Goal: Task Accomplishment & Management: Use online tool/utility

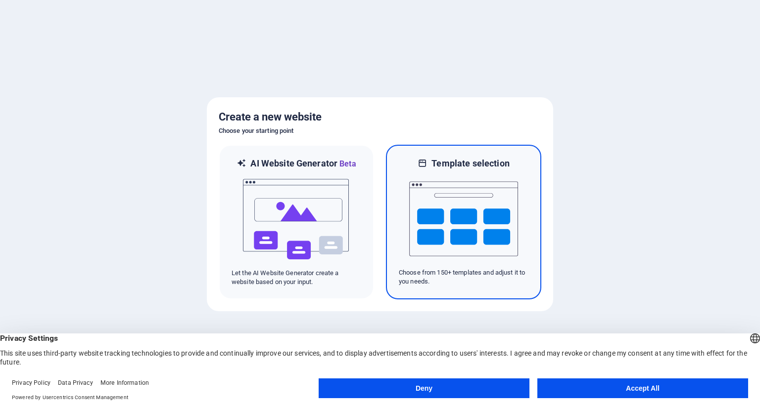
click at [461, 209] on img at bounding box center [463, 219] width 109 height 99
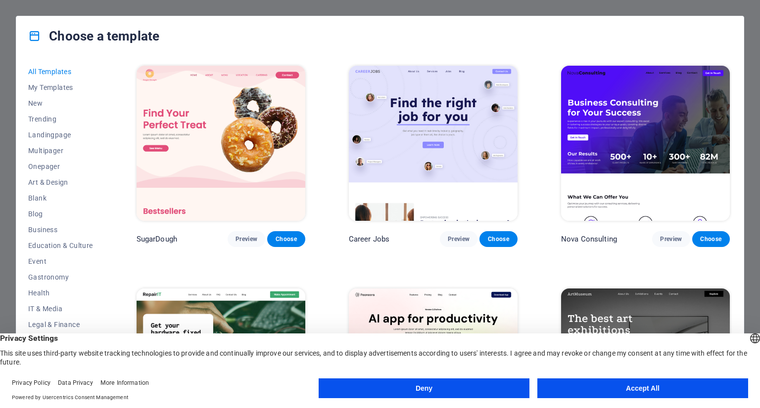
click at [732, 274] on div "All Templates My Templates New Trending Landingpage Multipager Onepager Art & D…" at bounding box center [379, 224] width 727 height 336
click at [611, 390] on button "Accept All" at bounding box center [642, 389] width 211 height 20
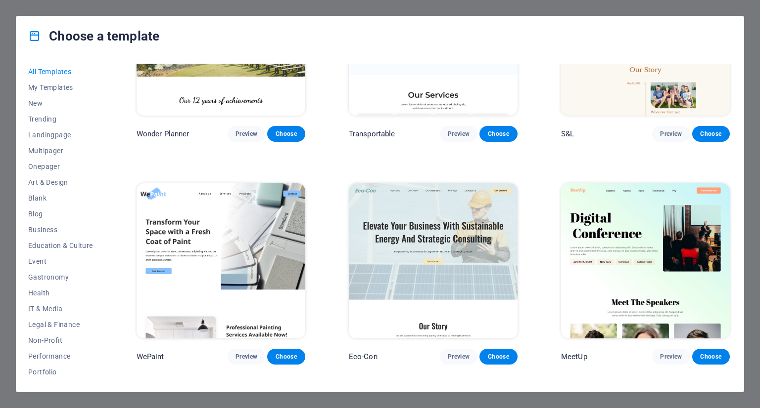
scroll to position [554, 0]
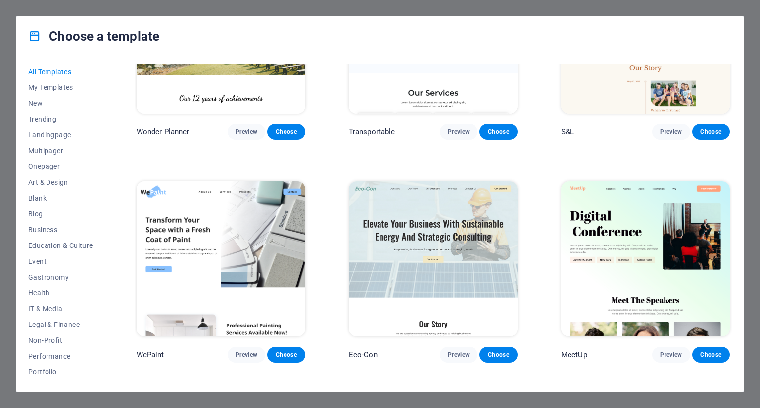
click at [734, 381] on div "All Templates My Templates New Trending Landingpage Multipager Onepager Art & D…" at bounding box center [379, 224] width 727 height 336
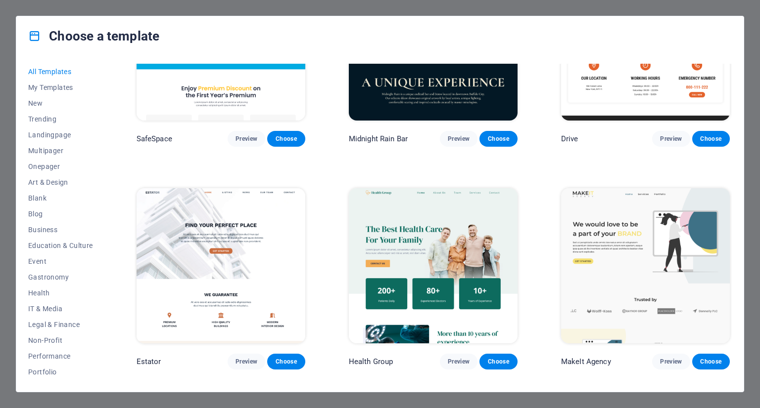
scroll to position [2136, 0]
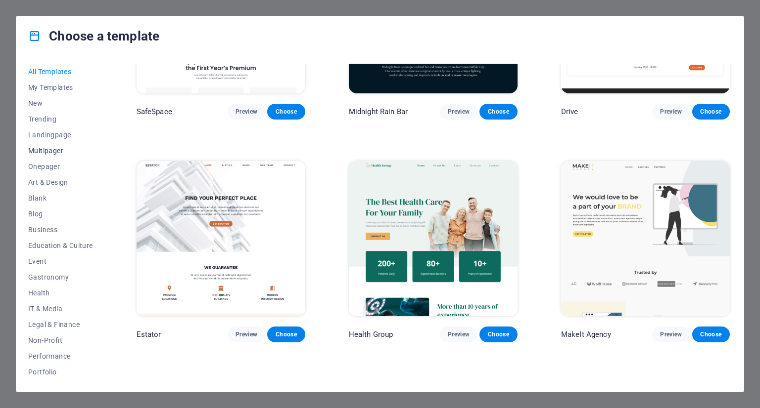
click at [58, 153] on span "Multipager" at bounding box center [60, 151] width 65 height 8
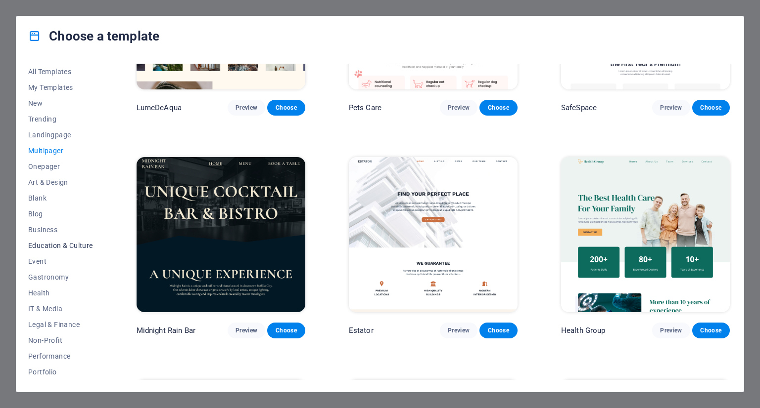
scroll to position [79, 0]
click at [57, 274] on span "Performance" at bounding box center [60, 277] width 65 height 8
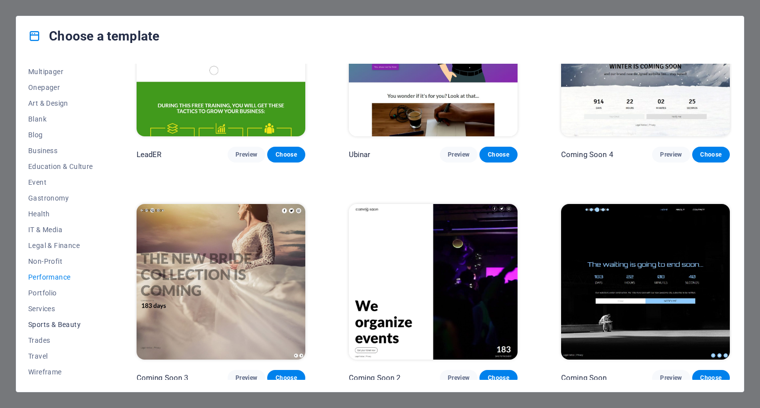
click at [57, 322] on span "Sports & Beauty" at bounding box center [60, 325] width 65 height 8
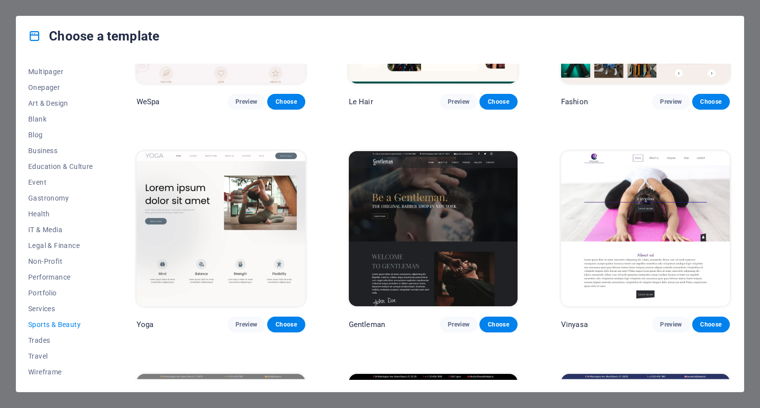
scroll to position [360, 0]
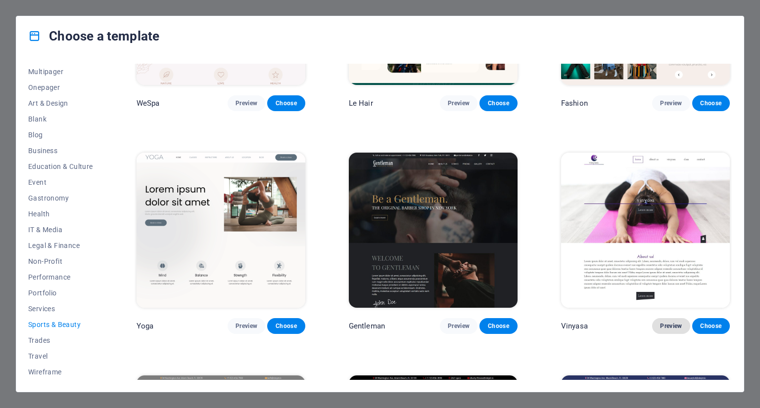
click at [676, 322] on span "Preview" at bounding box center [671, 326] width 22 height 8
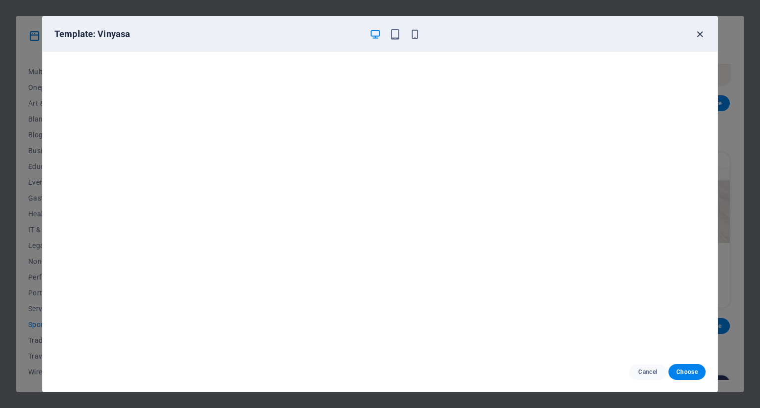
click at [701, 34] on icon "button" at bounding box center [699, 34] width 11 height 11
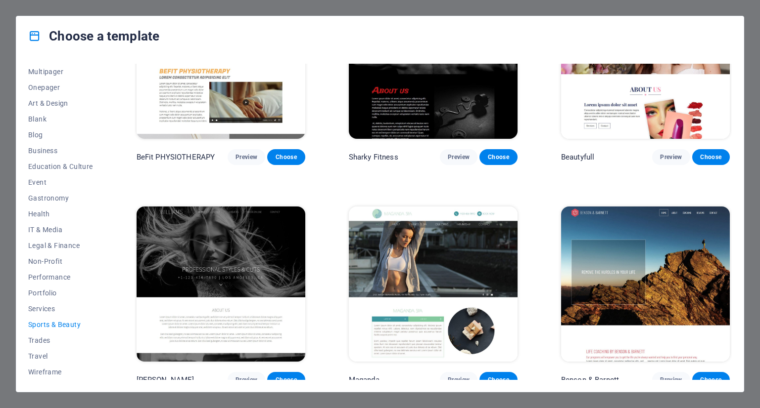
scroll to position [755, 0]
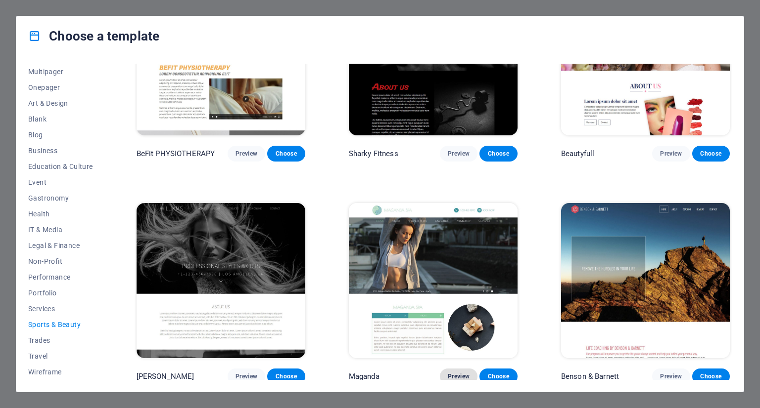
click at [451, 373] on span "Preview" at bounding box center [459, 377] width 22 height 8
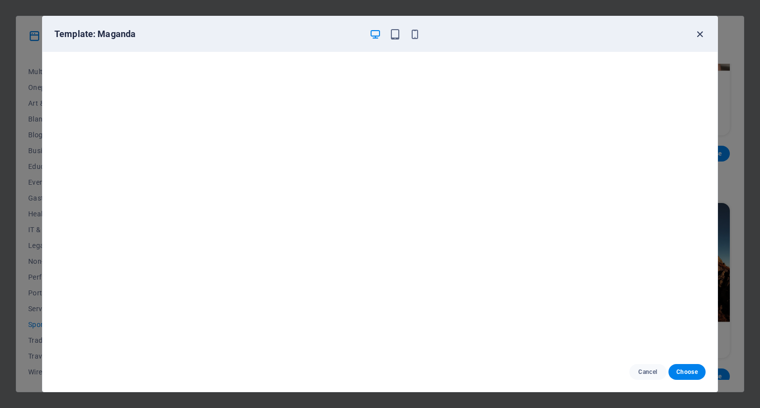
click at [696, 34] on icon "button" at bounding box center [699, 34] width 11 height 11
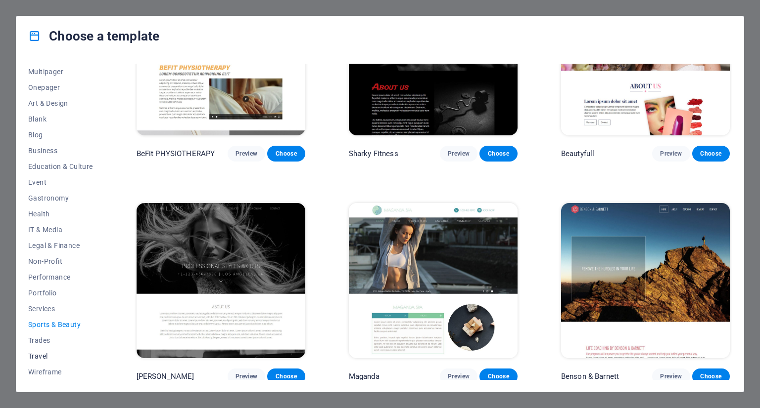
click at [46, 358] on span "Travel" at bounding box center [60, 357] width 65 height 8
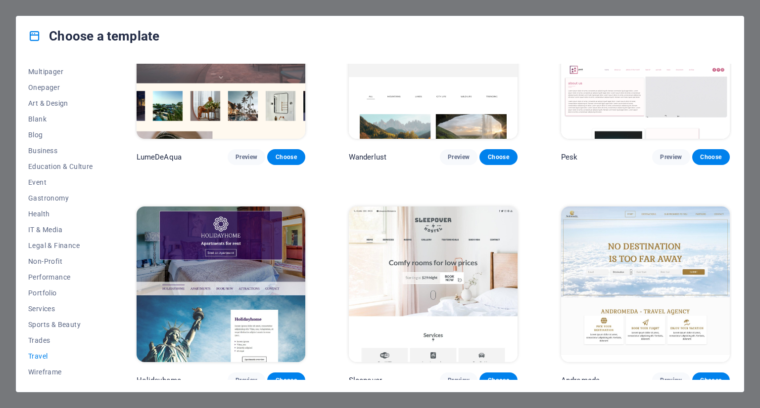
scroll to position [99, 0]
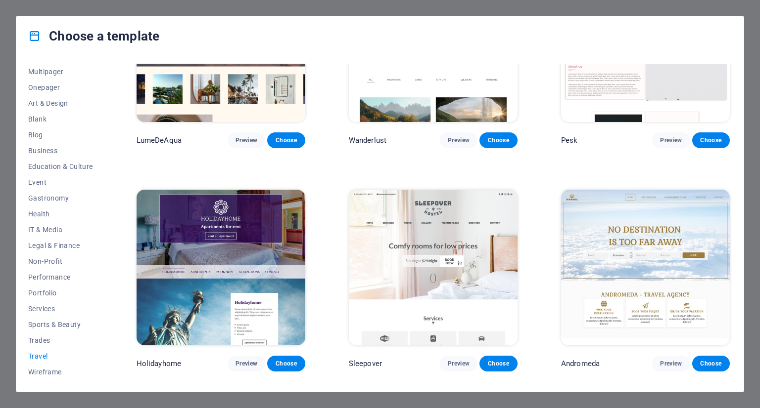
click at [451, 133] on button "Preview" at bounding box center [459, 141] width 38 height 16
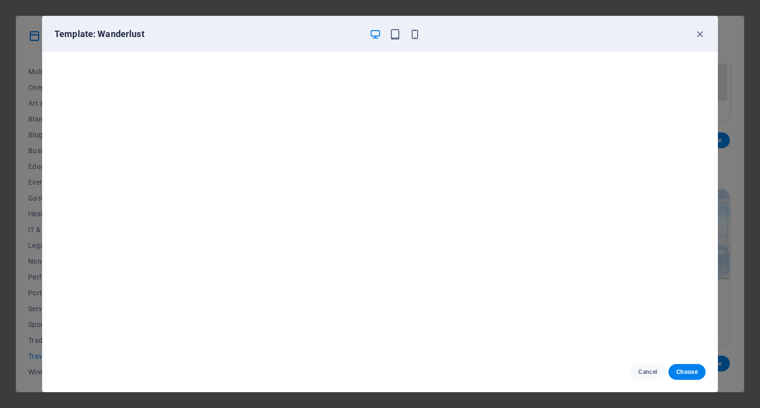
click at [18, 88] on div "Template: Wanderlust Cancel Choose" at bounding box center [380, 204] width 760 height 408
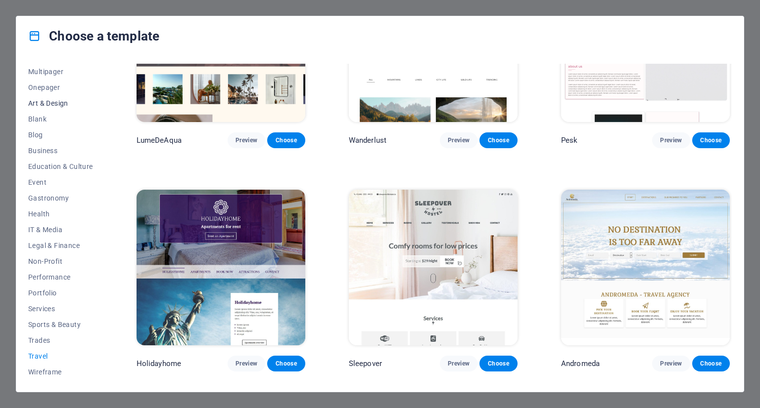
click at [61, 105] on span "Art & Design" at bounding box center [60, 103] width 65 height 8
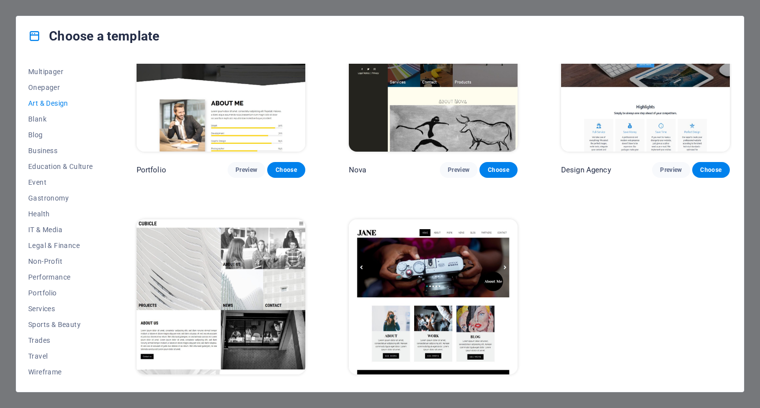
scroll to position [742, 0]
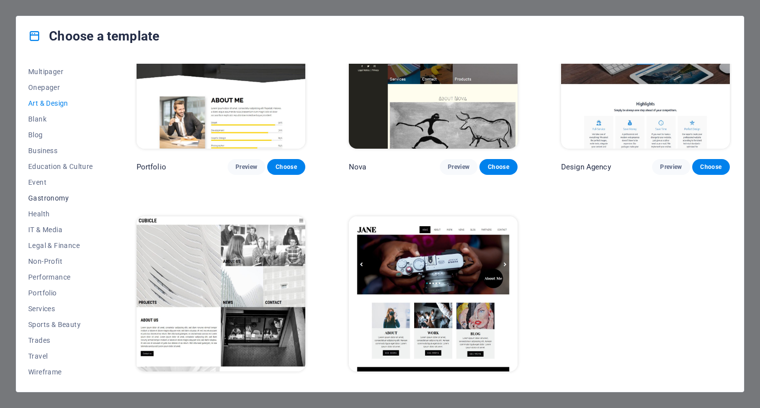
click at [59, 199] on span "Gastronomy" at bounding box center [60, 198] width 65 height 8
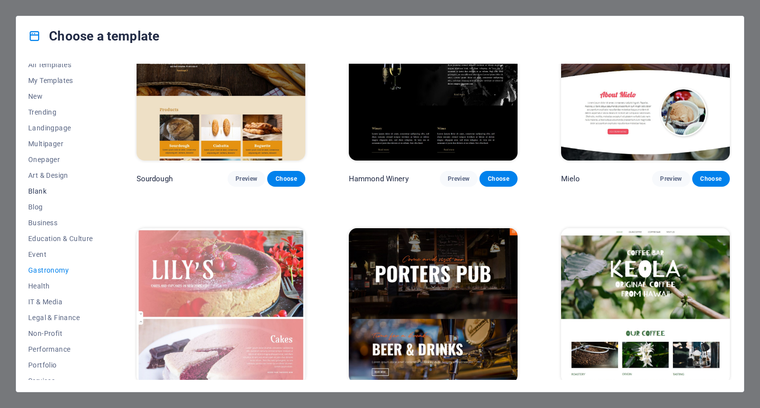
scroll to position [0, 0]
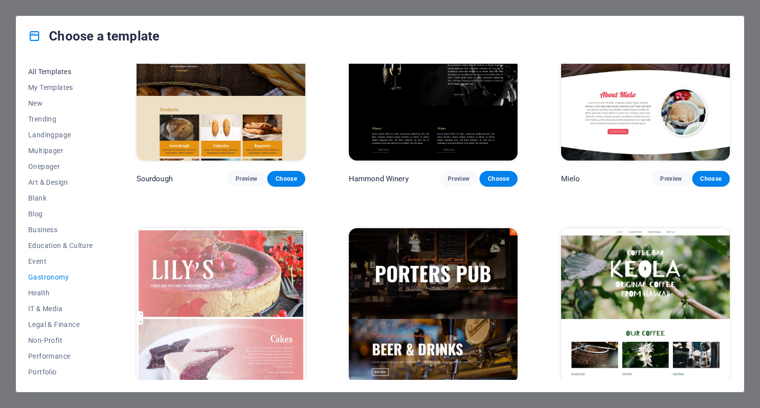
click at [62, 73] on span "All Templates" at bounding box center [60, 72] width 65 height 8
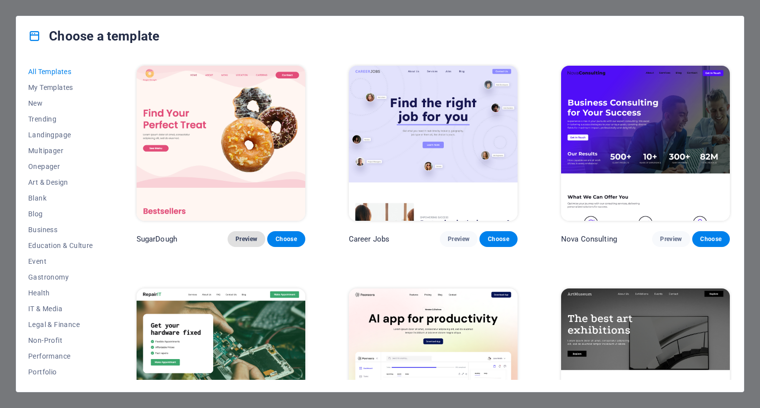
click at [240, 233] on button "Preview" at bounding box center [246, 239] width 38 height 16
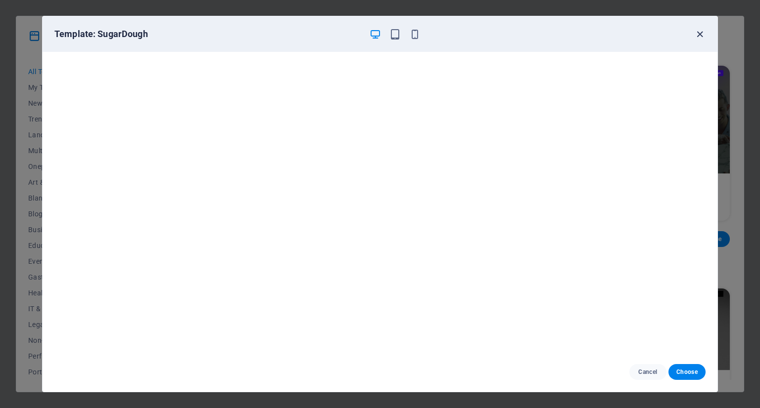
click at [694, 35] on icon "button" at bounding box center [699, 34] width 11 height 11
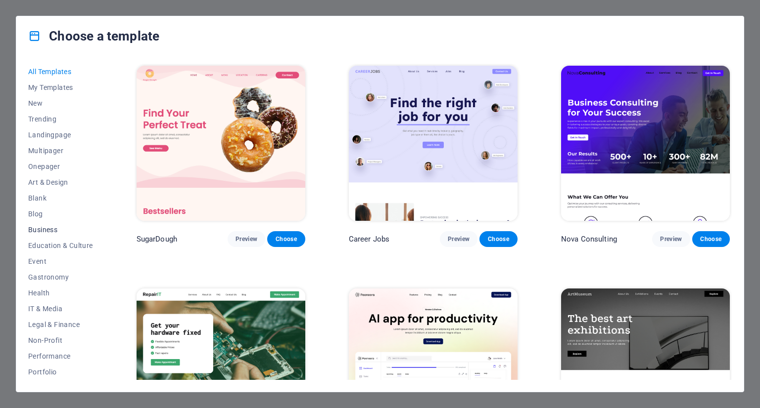
click at [33, 230] on span "Business" at bounding box center [60, 230] width 65 height 8
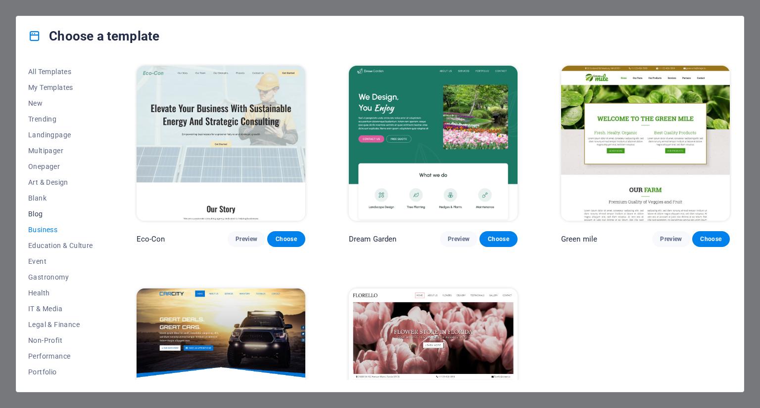
click at [38, 215] on span "Blog" at bounding box center [60, 214] width 65 height 8
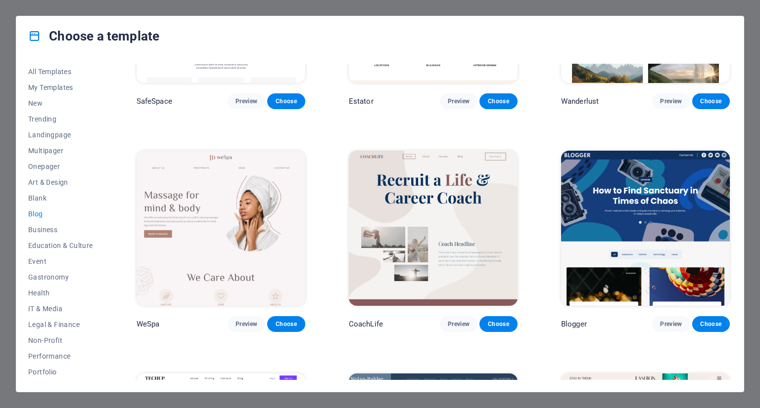
scroll to position [791, 0]
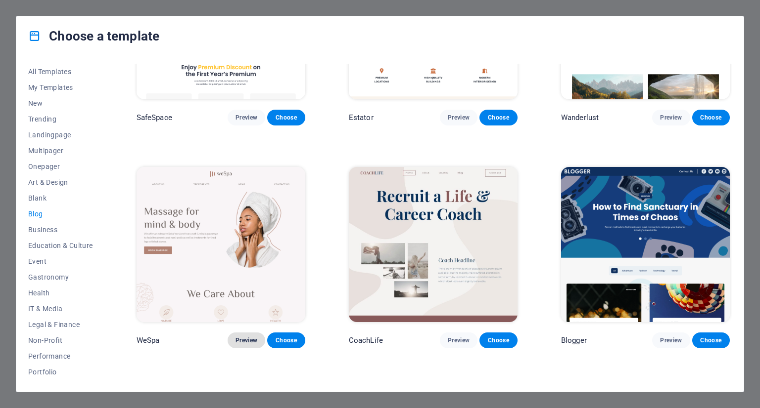
click at [240, 333] on button "Preview" at bounding box center [246, 341] width 38 height 16
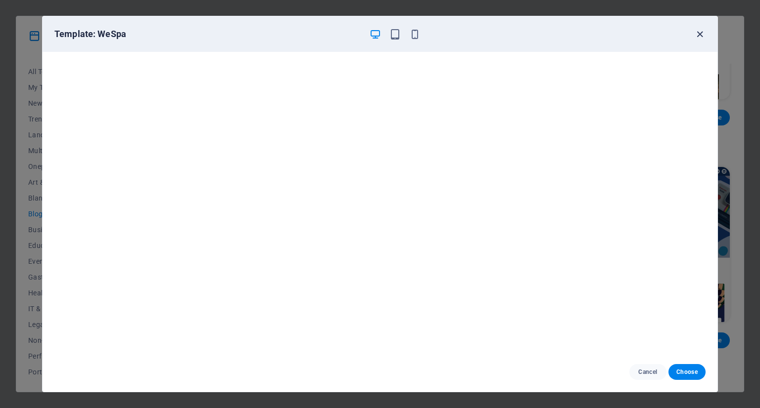
click at [700, 34] on icon "button" at bounding box center [699, 34] width 11 height 11
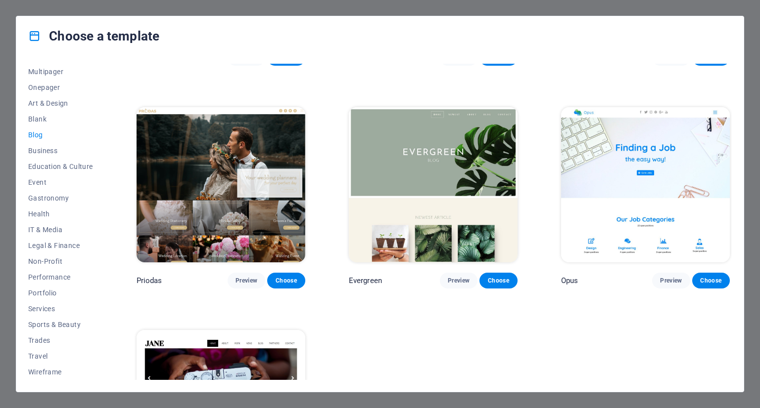
scroll to position [1495, 0]
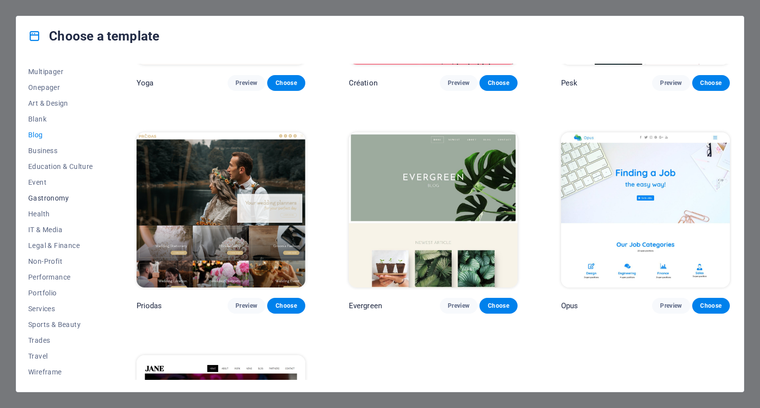
click at [35, 201] on span "Gastronomy" at bounding box center [60, 198] width 65 height 8
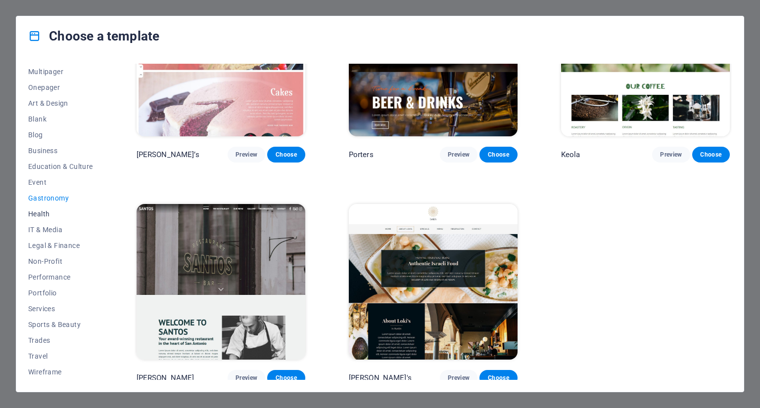
click at [38, 210] on span "Health" at bounding box center [60, 214] width 65 height 8
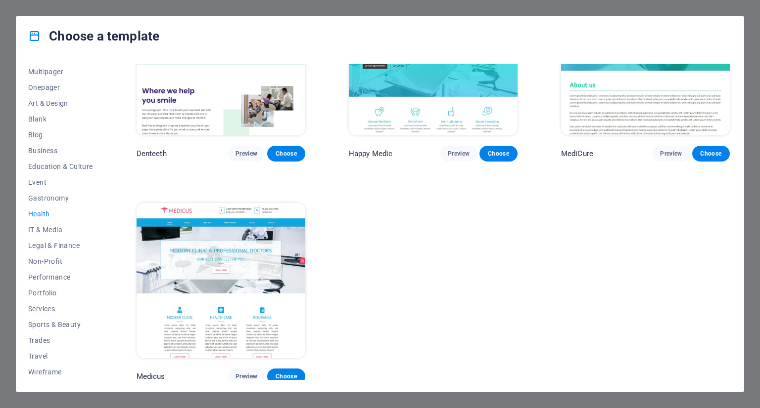
scroll to position [311, 0]
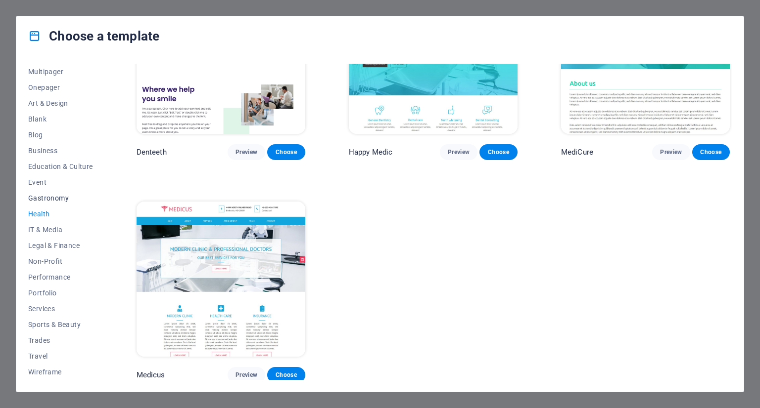
click at [53, 204] on button "Gastronomy" at bounding box center [60, 198] width 65 height 16
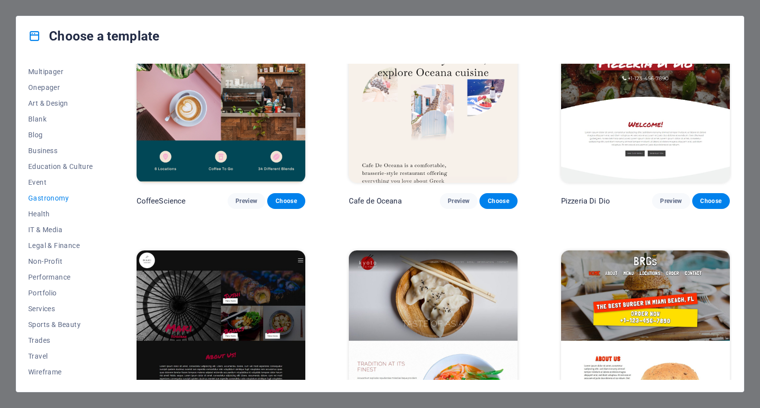
scroll to position [235, 0]
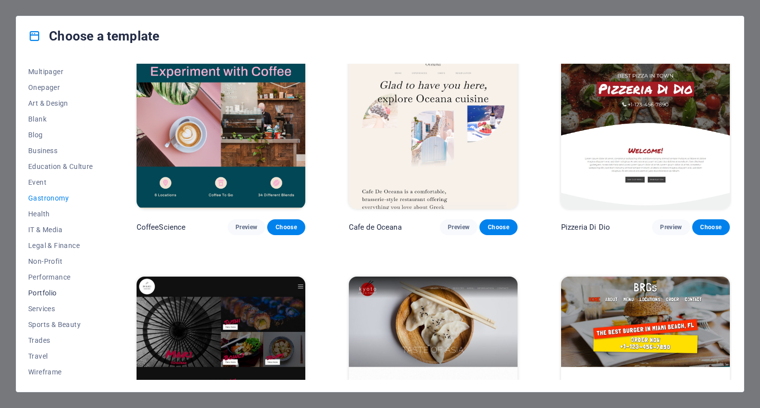
click at [71, 294] on span "Portfolio" at bounding box center [60, 293] width 65 height 8
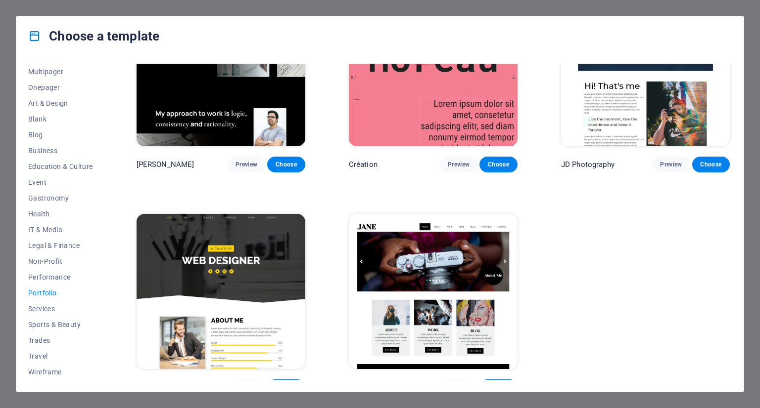
scroll to position [311, 0]
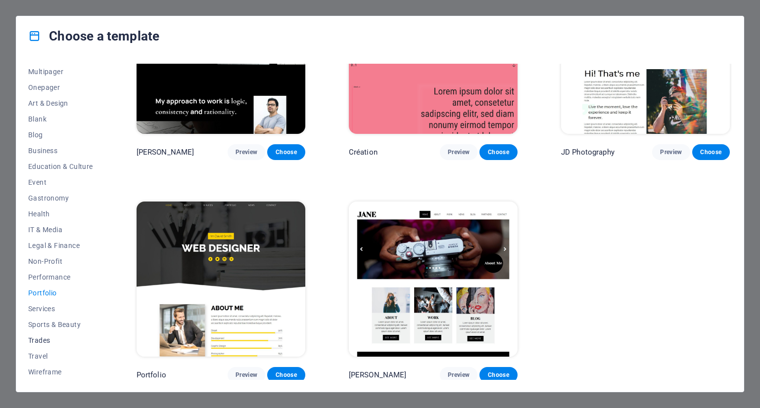
click at [44, 339] on span "Trades" at bounding box center [60, 341] width 65 height 8
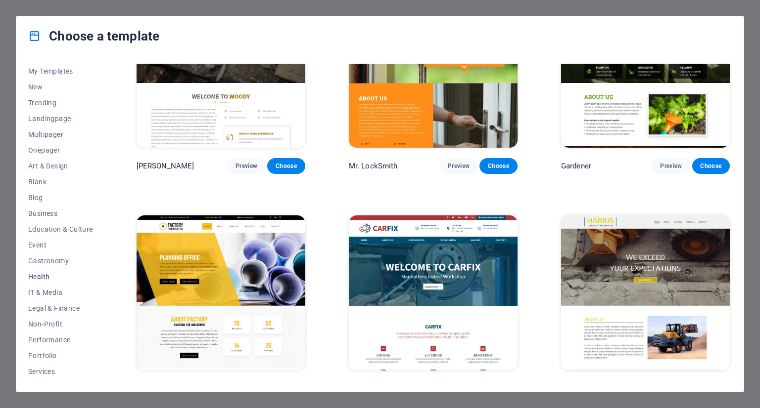
scroll to position [0, 0]
click at [46, 215] on span "Blog" at bounding box center [60, 214] width 65 height 8
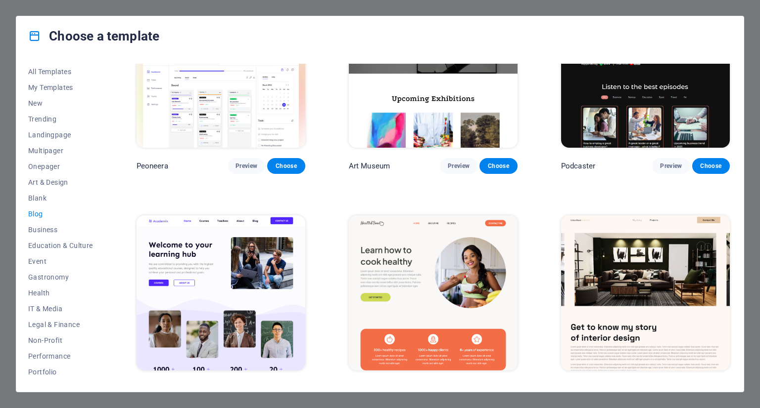
click at [48, 206] on button "Blog" at bounding box center [60, 214] width 65 height 16
click at [47, 202] on button "Blank" at bounding box center [60, 198] width 65 height 16
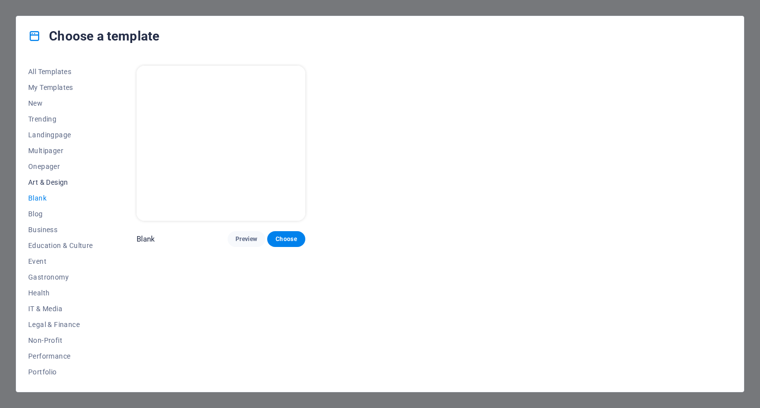
click at [59, 183] on span "Art & Design" at bounding box center [60, 183] width 65 height 8
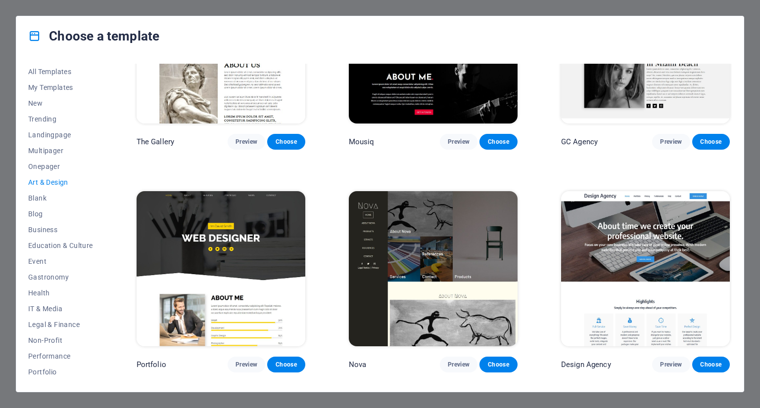
scroll to position [755, 0]
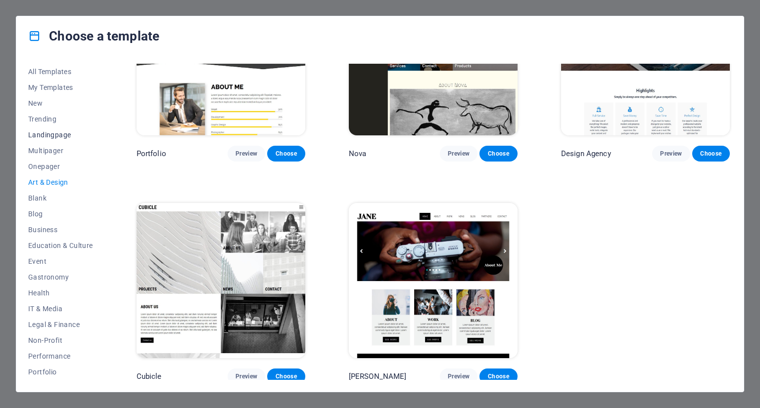
click at [41, 135] on span "Landingpage" at bounding box center [60, 135] width 65 height 8
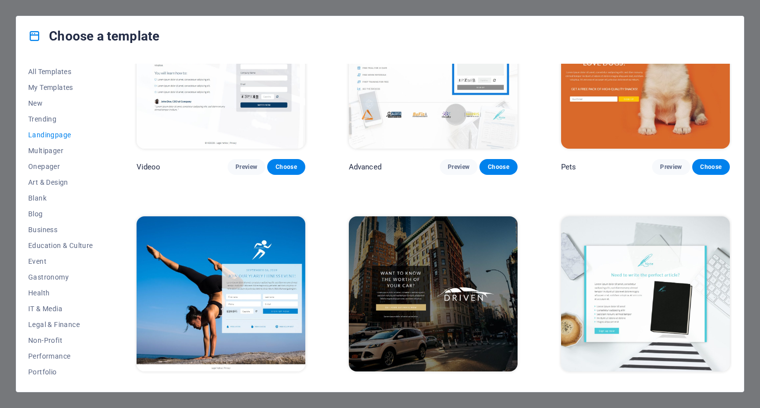
scroll to position [544, 0]
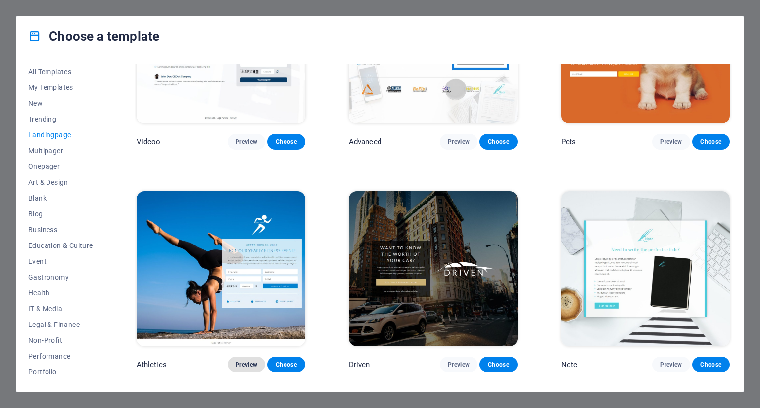
click at [232, 360] on button "Preview" at bounding box center [246, 365] width 38 height 16
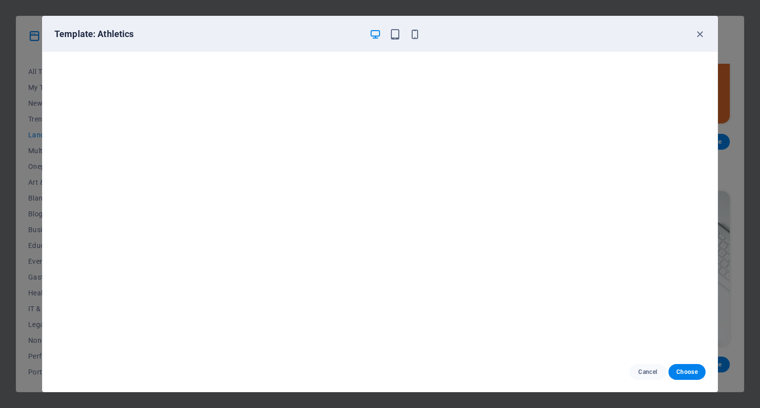
scroll to position [2, 0]
click at [399, 36] on icon "button" at bounding box center [394, 34] width 11 height 11
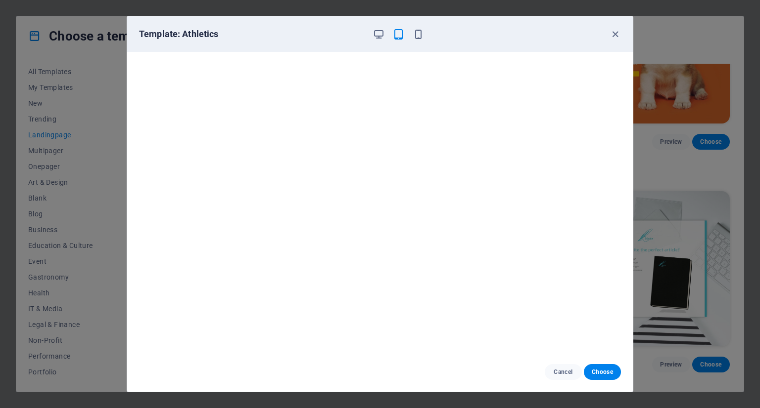
click at [418, 43] on div "Template: Athletics" at bounding box center [379, 34] width 505 height 36
click at [418, 40] on div "Template: Athletics" at bounding box center [379, 34] width 505 height 36
click at [418, 34] on icon "button" at bounding box center [417, 34] width 11 height 11
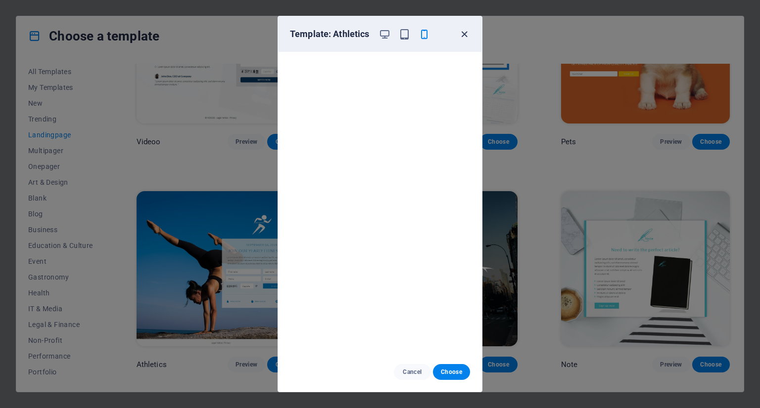
click at [467, 31] on icon "button" at bounding box center [463, 34] width 11 height 11
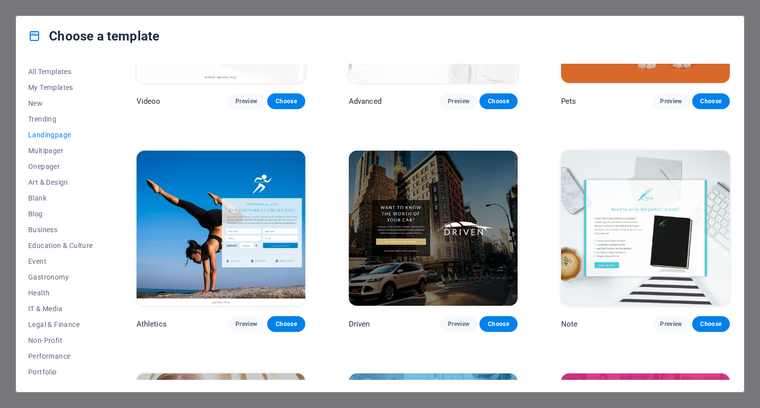
scroll to position [593, 0]
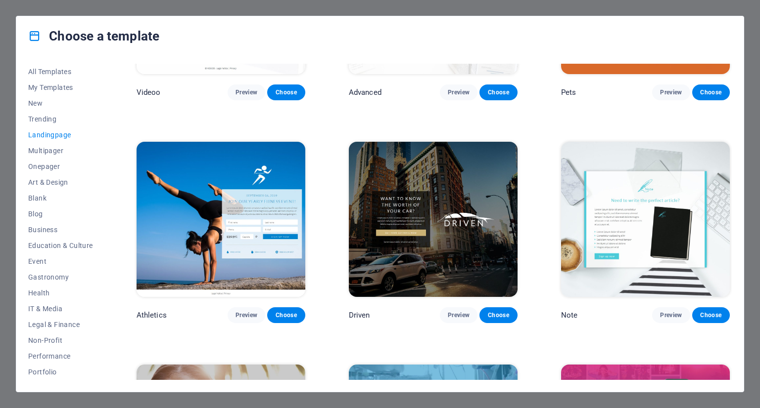
click at [450, 254] on img at bounding box center [433, 219] width 169 height 155
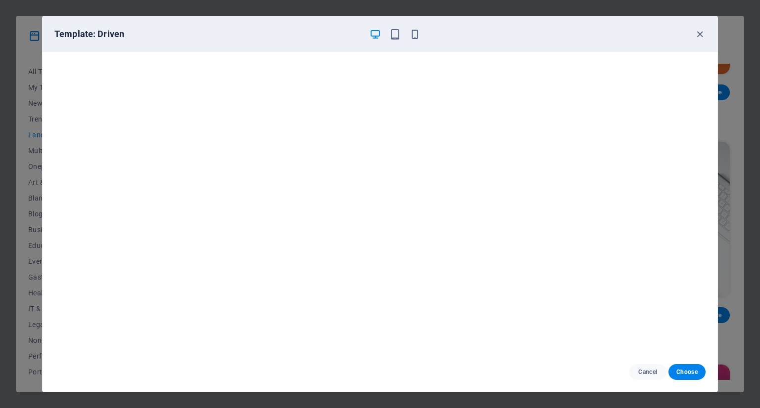
click at [4, 290] on div "Template: Driven Cancel Choose" at bounding box center [380, 204] width 760 height 408
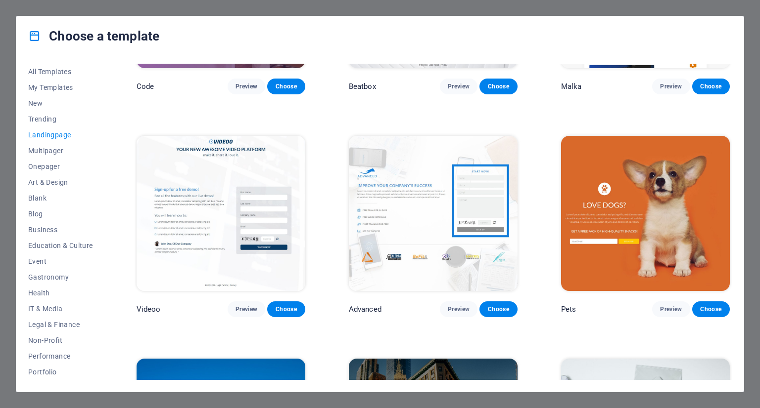
scroll to position [396, 0]
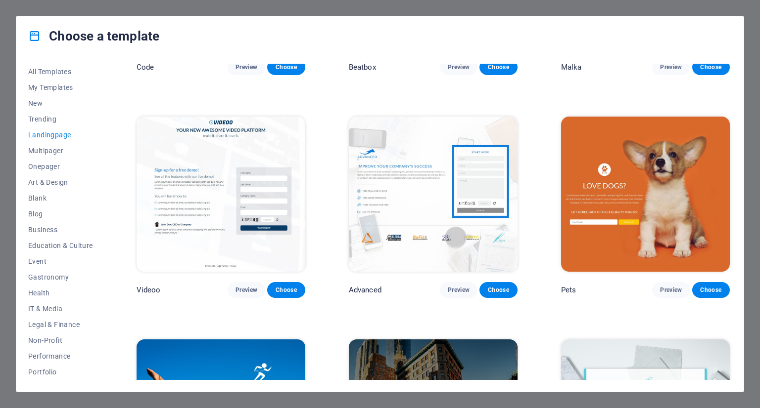
click at [686, 235] on img at bounding box center [645, 194] width 169 height 155
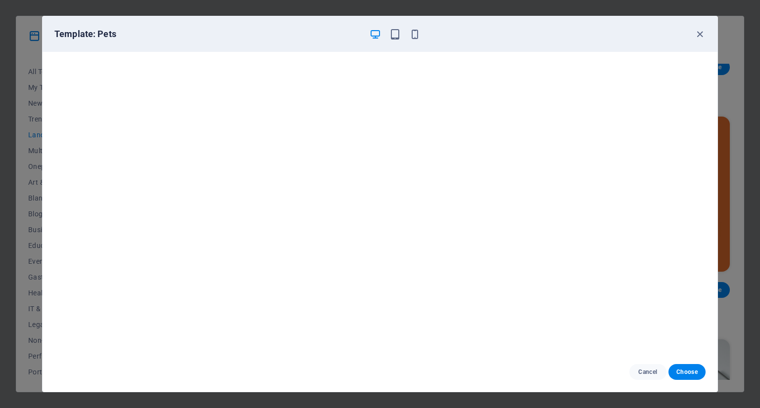
click at [9, 240] on div "Template: Pets Cancel Choose" at bounding box center [380, 204] width 760 height 408
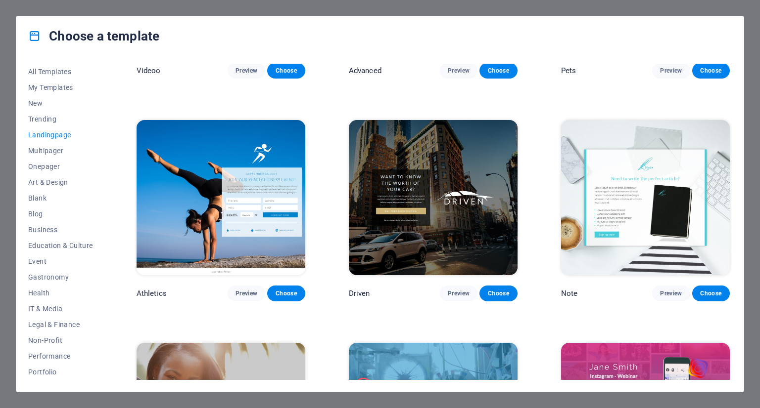
scroll to position [643, 0]
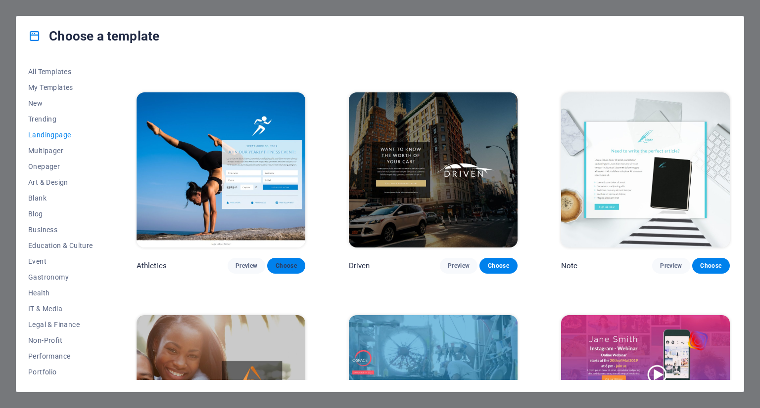
click at [287, 258] on button "Choose" at bounding box center [286, 266] width 38 height 16
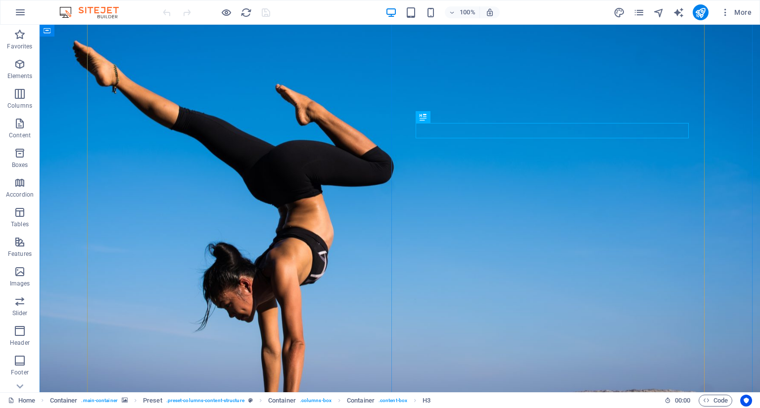
scroll to position [49, 0]
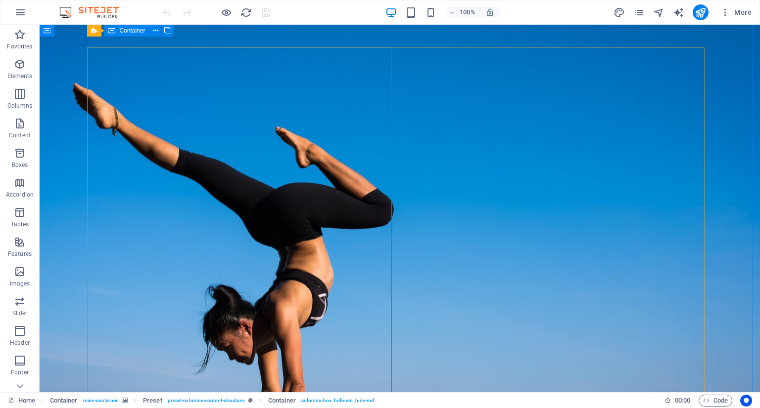
scroll to position [0, 0]
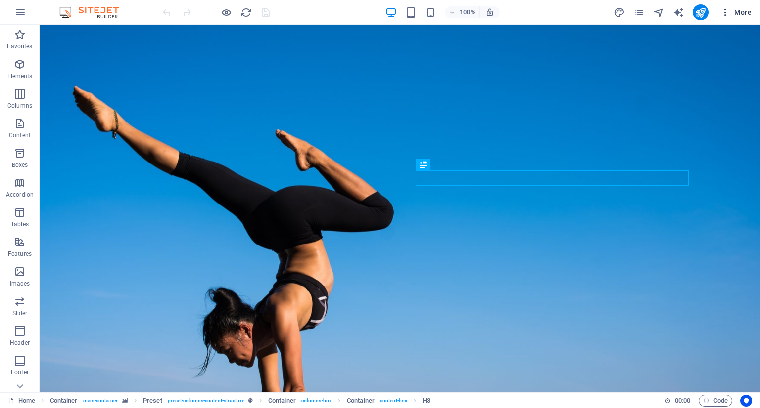
click at [730, 14] on icon "button" at bounding box center [725, 12] width 10 height 10
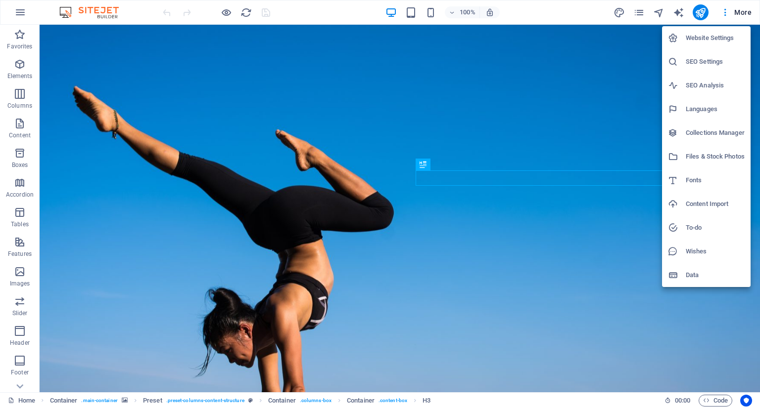
click at [726, 14] on div at bounding box center [380, 204] width 760 height 408
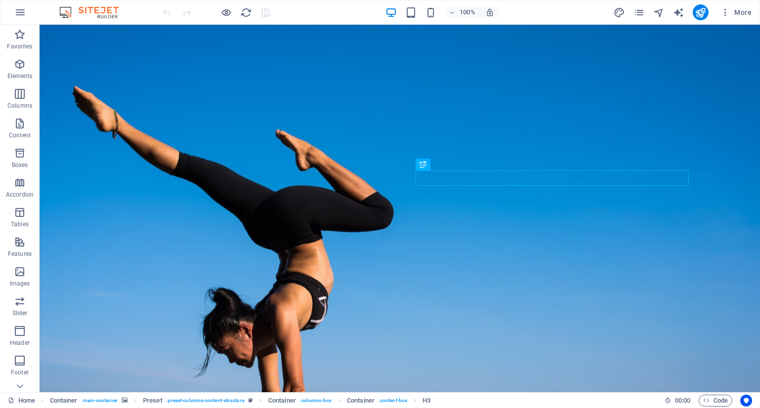
click at [71, 14] on img at bounding box center [94, 12] width 74 height 12
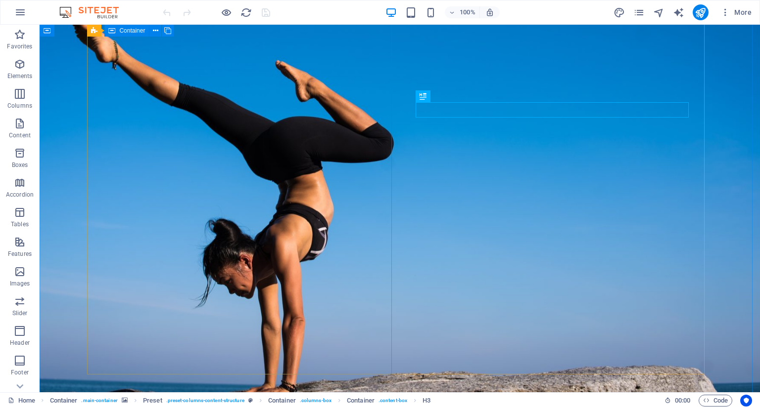
scroll to position [68, 0]
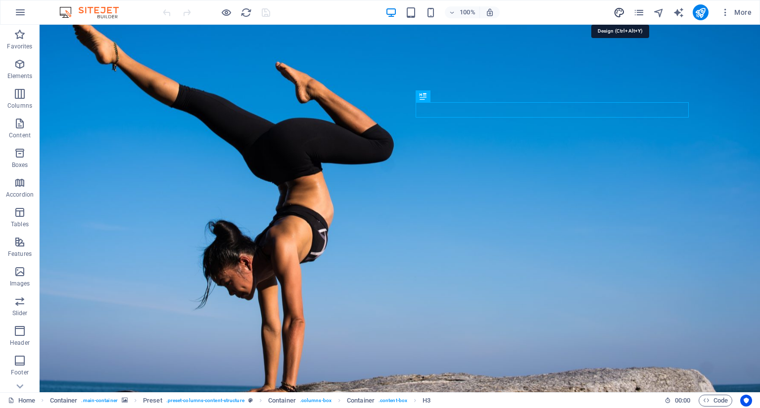
click at [622, 11] on icon "design" at bounding box center [618, 12] width 11 height 11
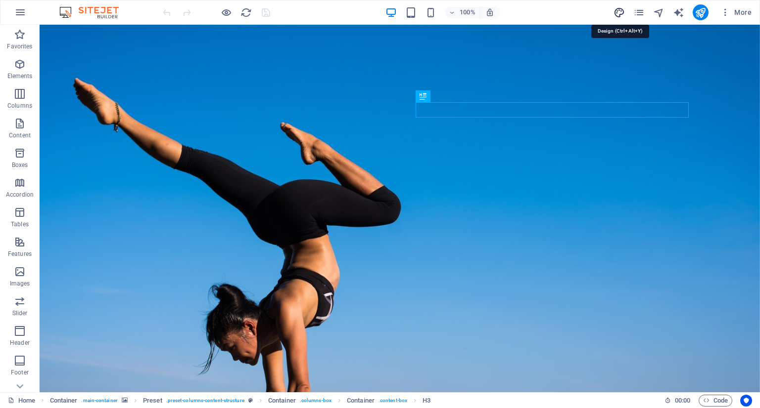
select select "px"
select select "300"
select select "px"
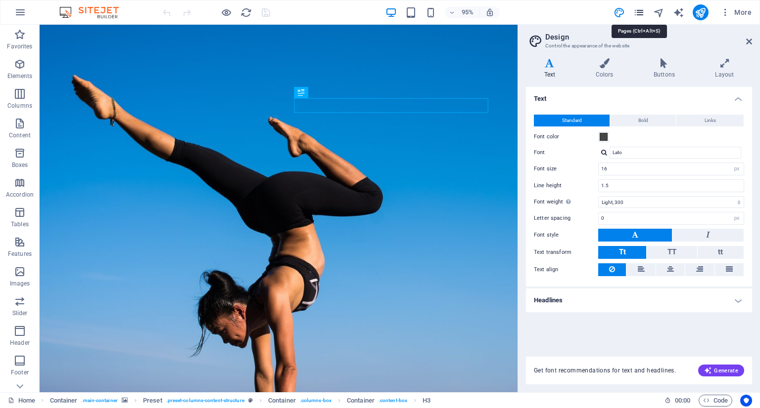
click at [640, 13] on icon "pages" at bounding box center [638, 12] width 11 height 11
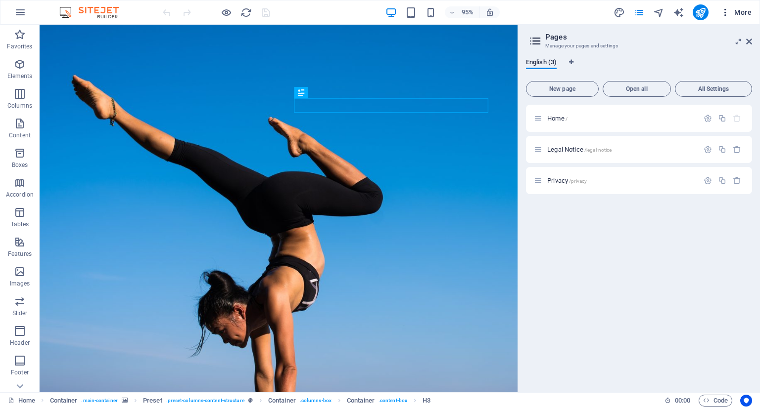
click at [723, 14] on icon "button" at bounding box center [725, 12] width 10 height 10
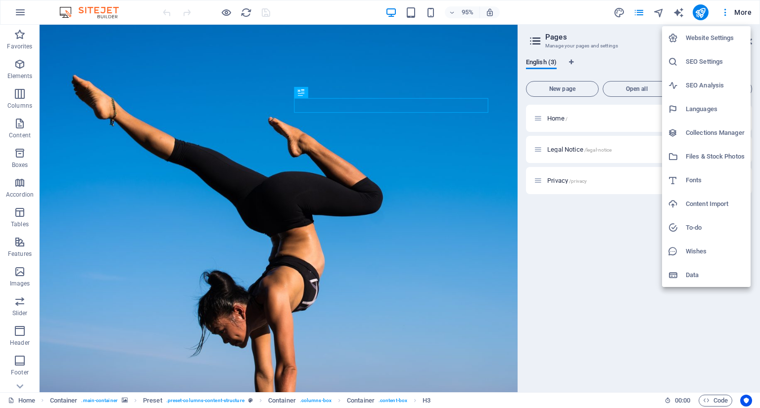
click at [722, 34] on h6 "Website Settings" at bounding box center [714, 38] width 59 height 12
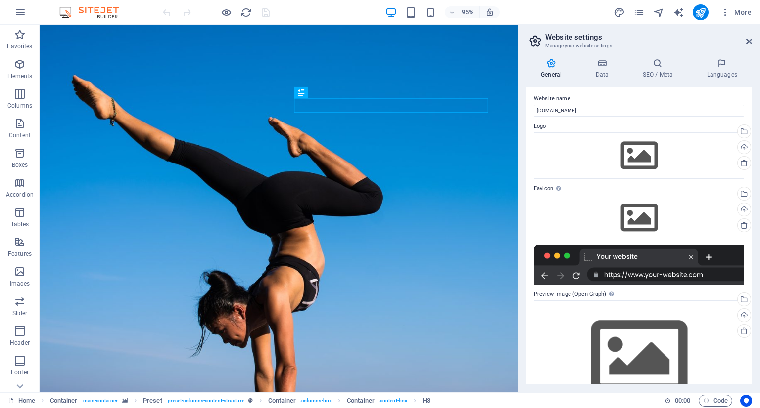
scroll to position [0, 0]
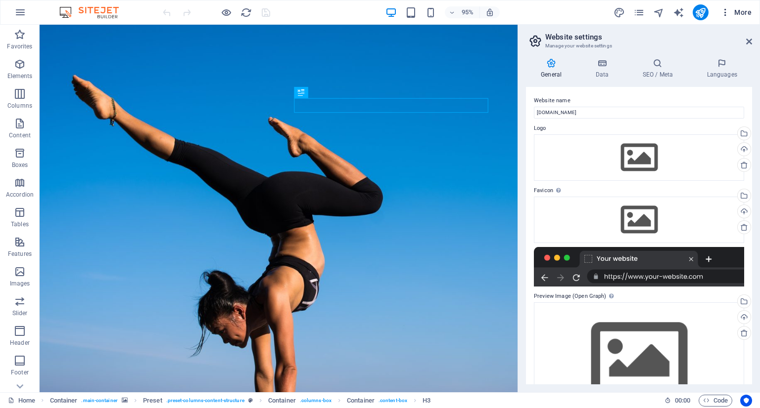
click at [737, 14] on span "More" at bounding box center [735, 12] width 31 height 10
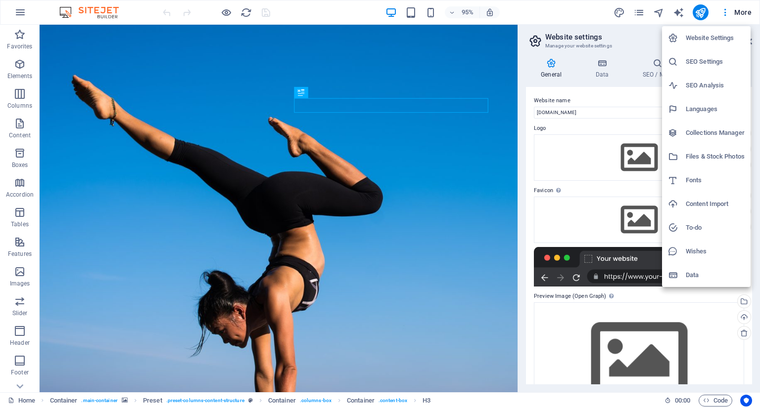
click at [699, 13] on div at bounding box center [380, 204] width 760 height 408
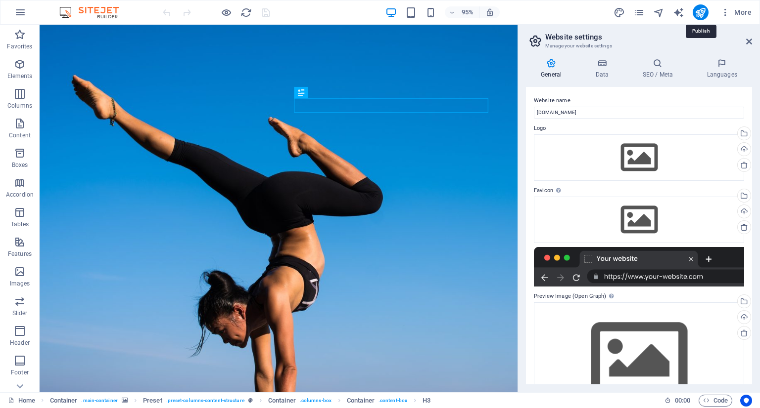
click at [699, 13] on icon "publish" at bounding box center [699, 12] width 11 height 11
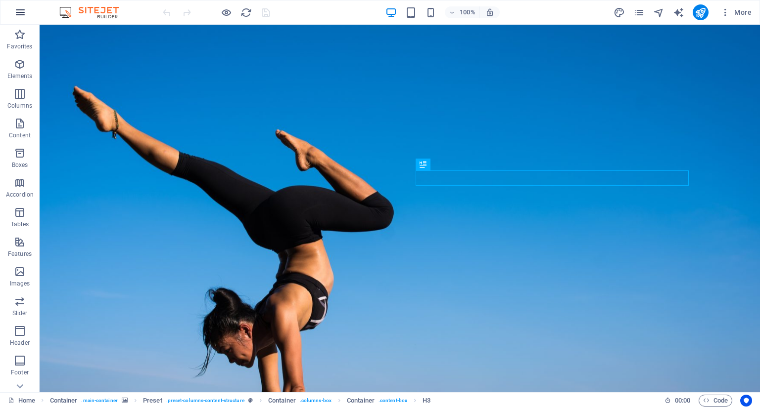
click at [22, 15] on icon "button" at bounding box center [20, 12] width 12 height 12
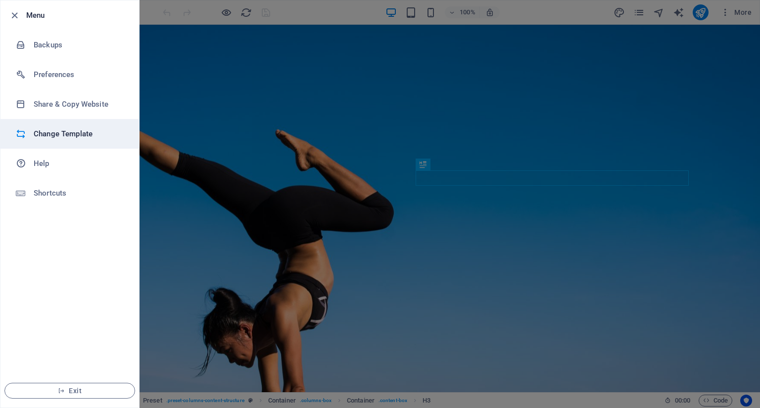
click at [60, 139] on h6 "Change Template" at bounding box center [79, 134] width 91 height 12
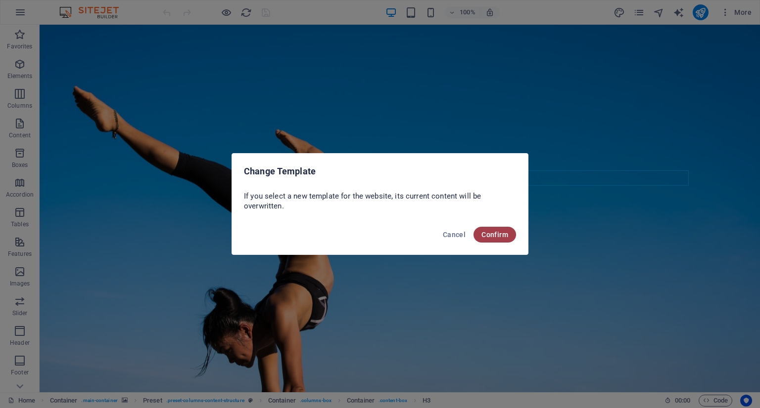
click at [496, 232] on span "Confirm" at bounding box center [494, 235] width 27 height 8
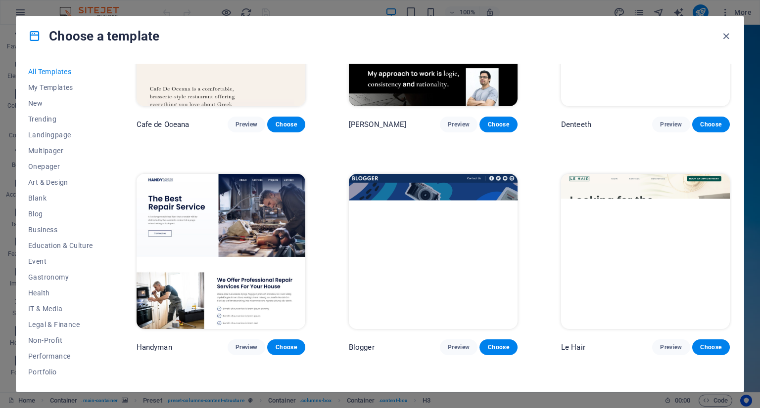
scroll to position [3017, 0]
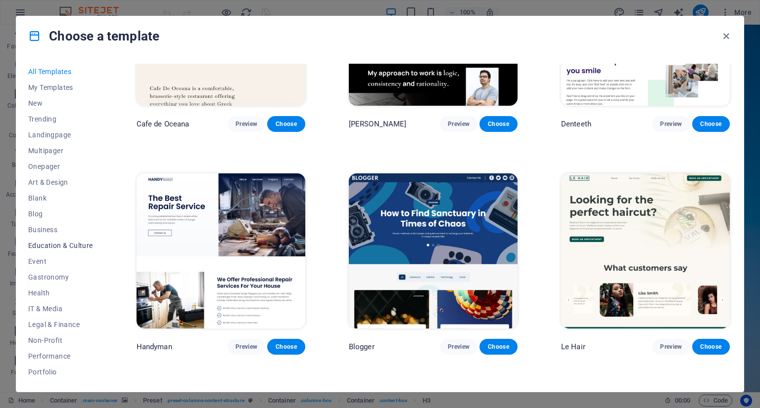
click at [45, 244] on span "Education & Culture" at bounding box center [60, 246] width 65 height 8
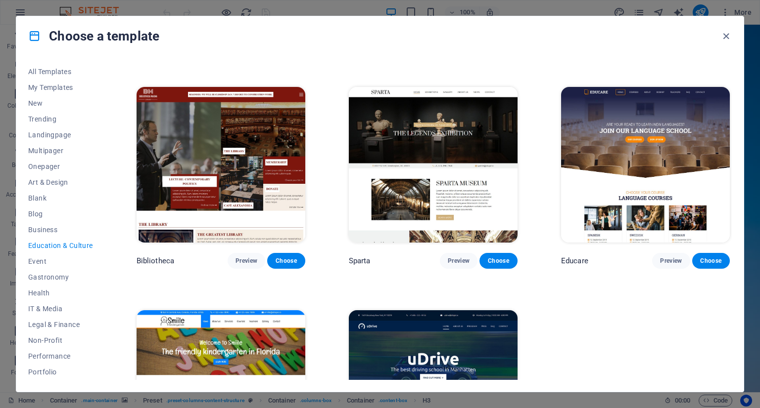
scroll to position [0, 0]
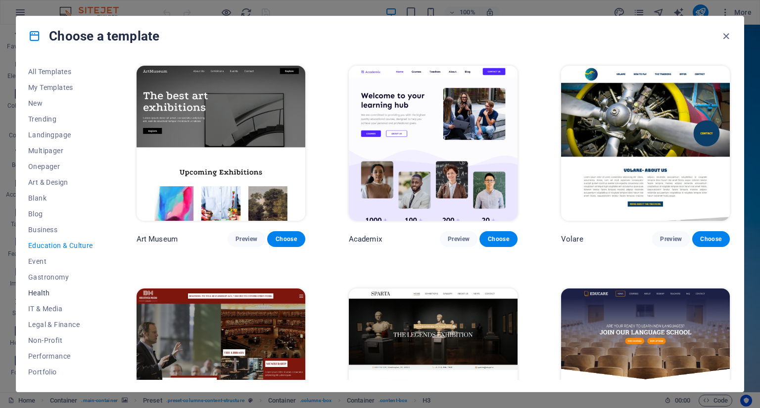
click at [42, 290] on span "Health" at bounding box center [60, 293] width 65 height 8
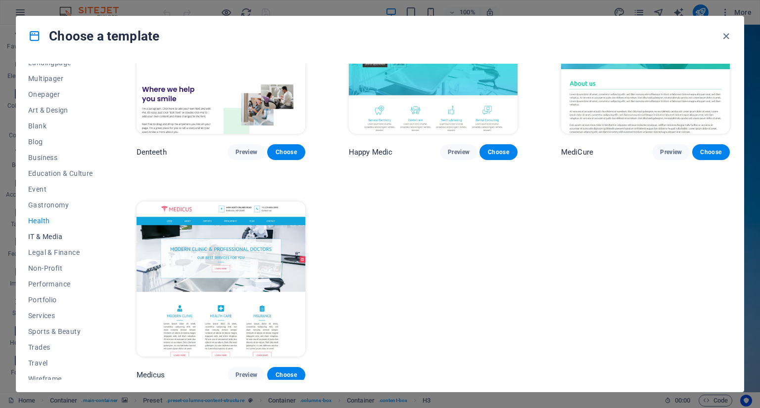
scroll to position [79, 0]
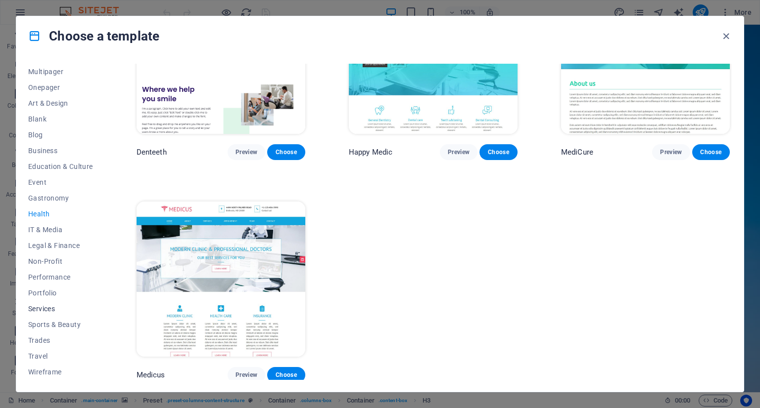
click at [43, 311] on span "Services" at bounding box center [60, 309] width 65 height 8
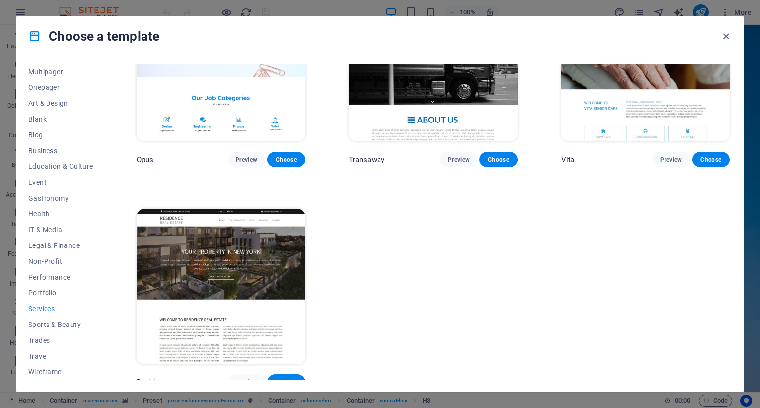
scroll to position [1422, 0]
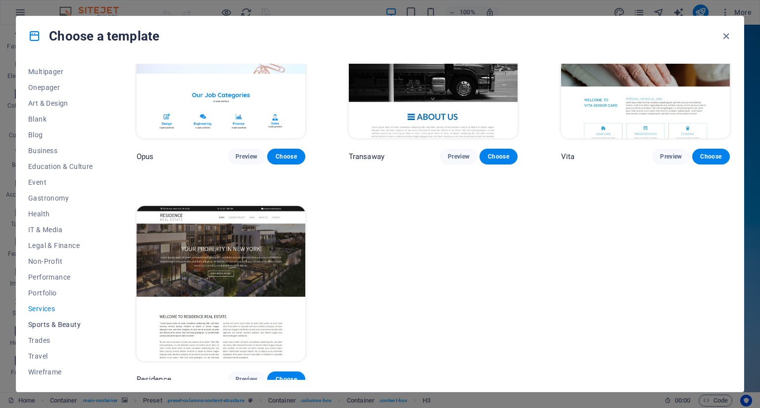
click at [61, 324] on span "Sports & Beauty" at bounding box center [60, 325] width 65 height 8
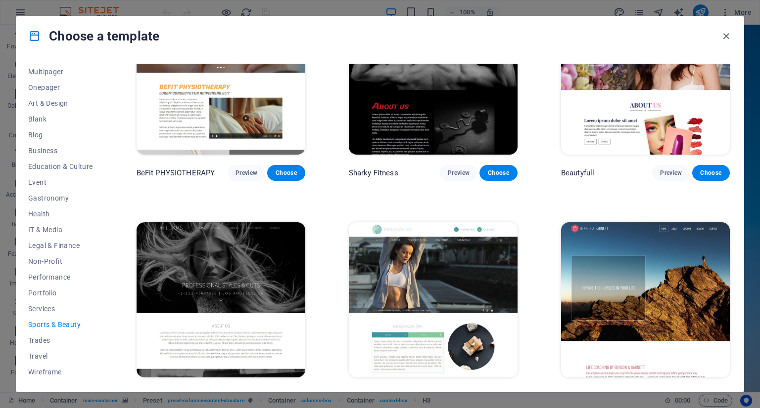
scroll to position [755, 0]
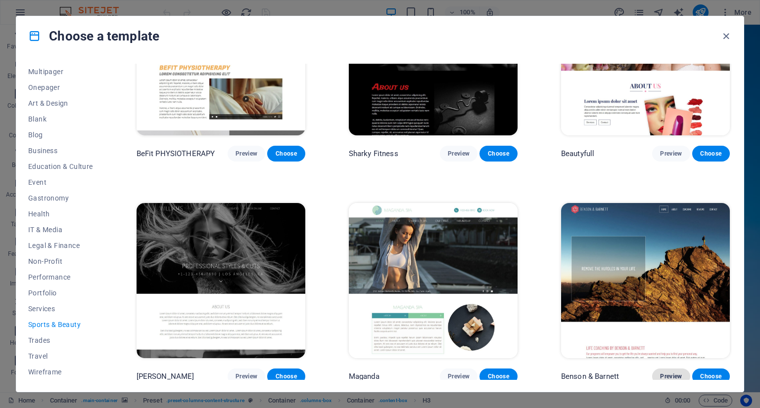
click at [660, 373] on span "Preview" at bounding box center [671, 377] width 22 height 8
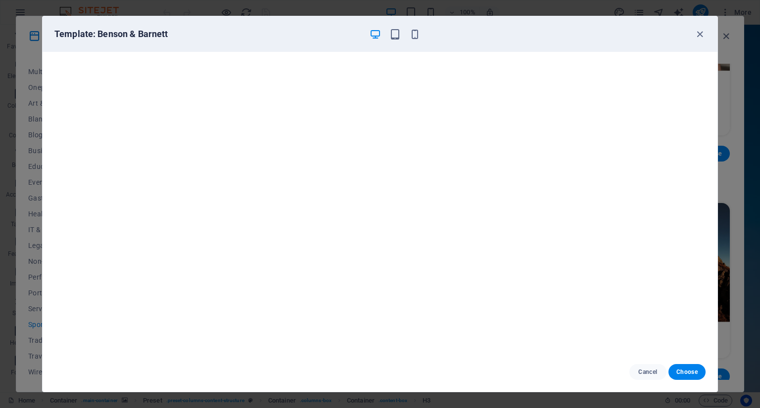
scroll to position [0, 0]
click at [409, 38] on icon "button" at bounding box center [414, 34] width 11 height 11
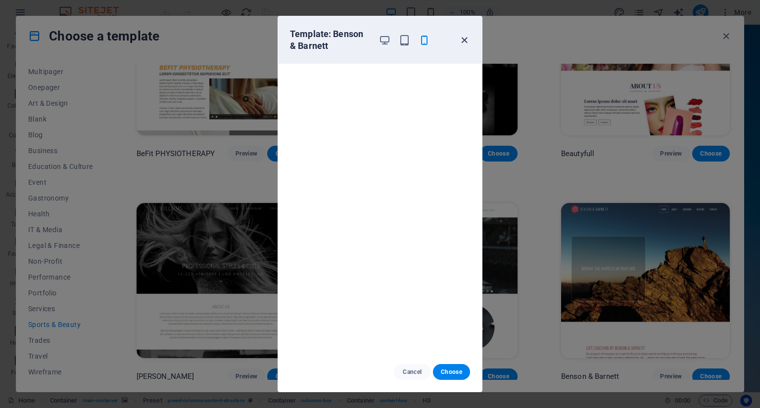
click at [468, 36] on icon "button" at bounding box center [463, 40] width 11 height 11
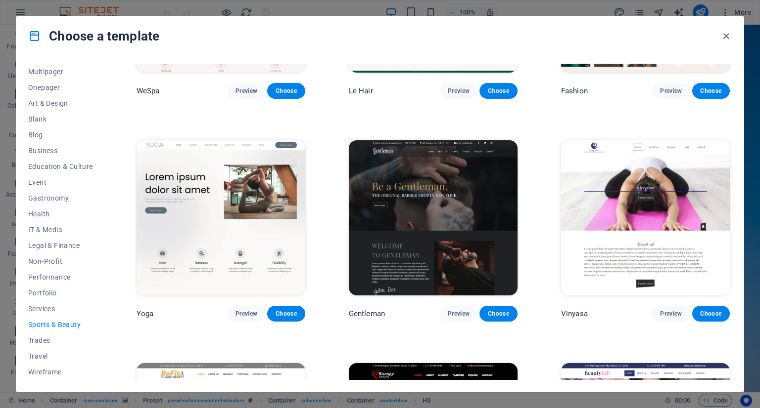
scroll to position [360, 0]
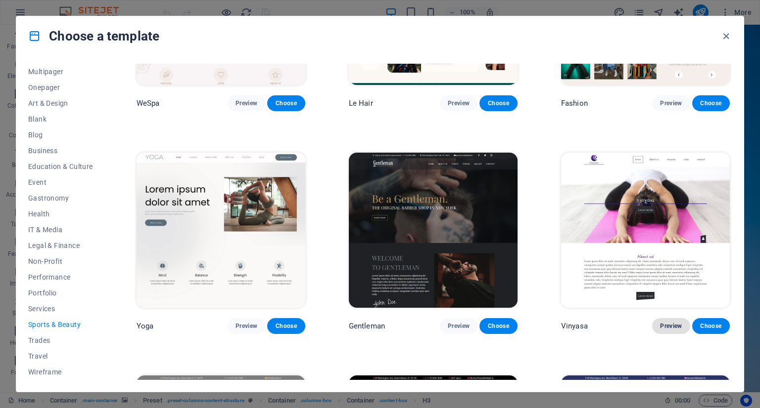
click at [664, 327] on button "Preview" at bounding box center [671, 326] width 38 height 16
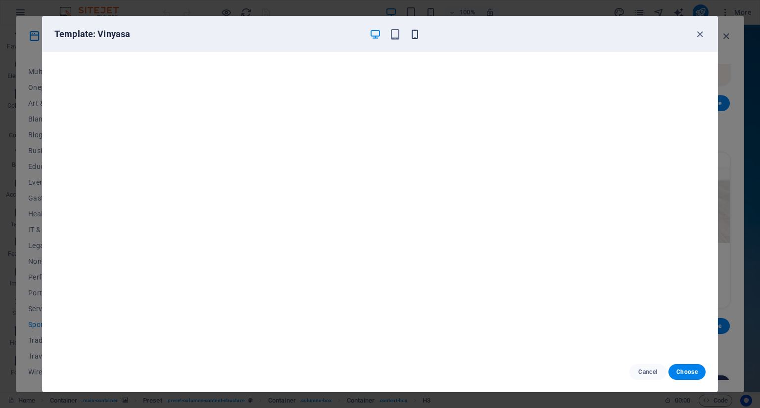
click at [414, 37] on icon "button" at bounding box center [414, 34] width 11 height 11
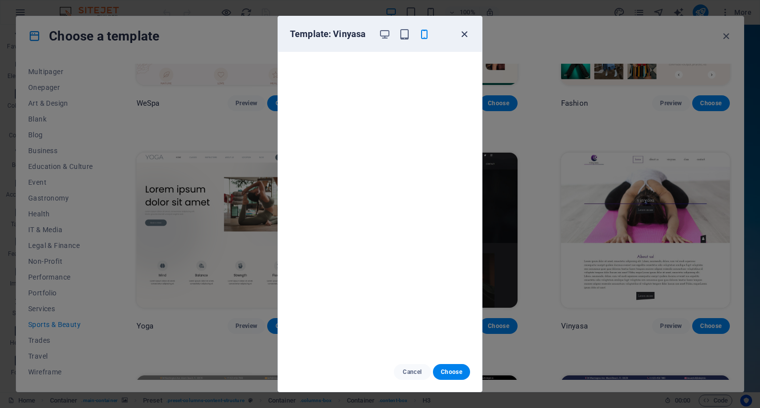
click at [469, 33] on icon "button" at bounding box center [463, 34] width 11 height 11
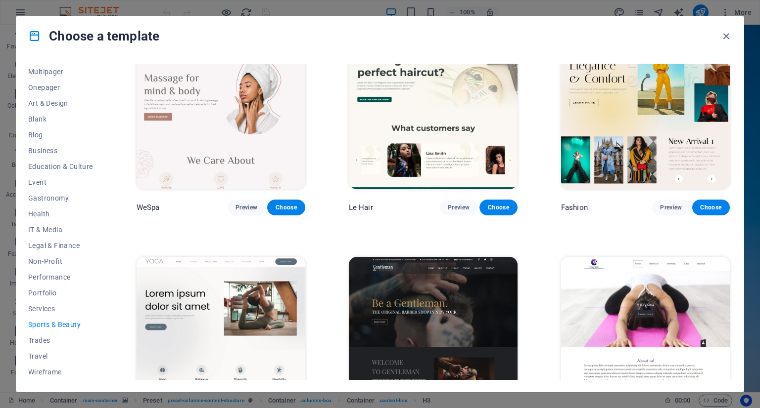
scroll to position [112, 0]
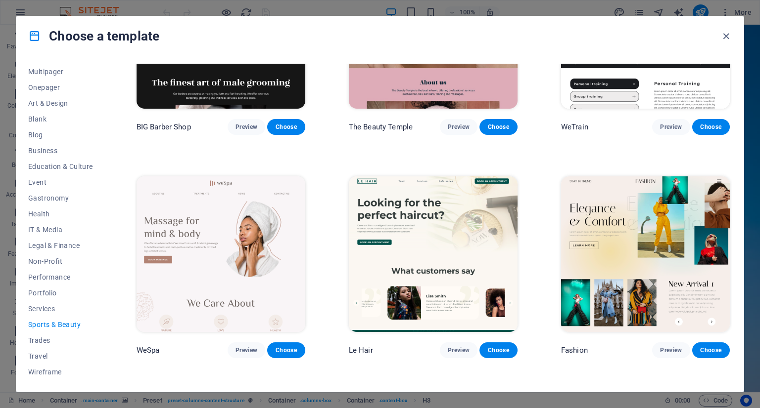
click at [277, 224] on img at bounding box center [220, 254] width 169 height 155
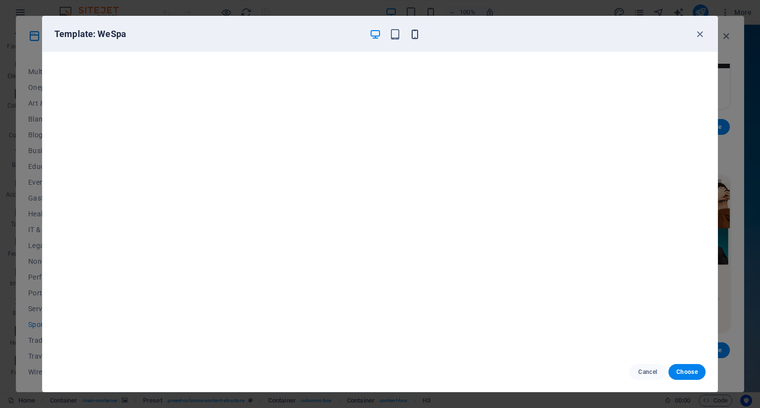
click at [409, 37] on icon "button" at bounding box center [414, 34] width 11 height 11
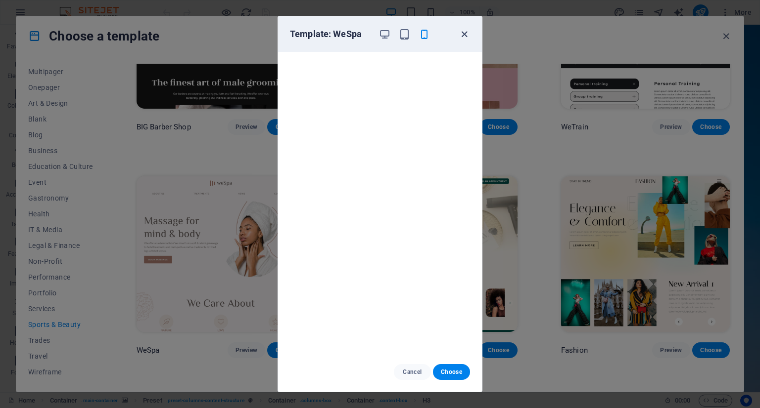
click at [467, 33] on icon "button" at bounding box center [463, 34] width 11 height 11
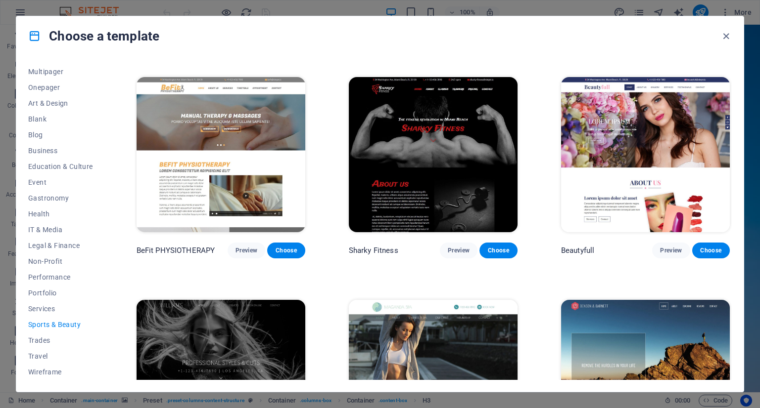
scroll to position [755, 0]
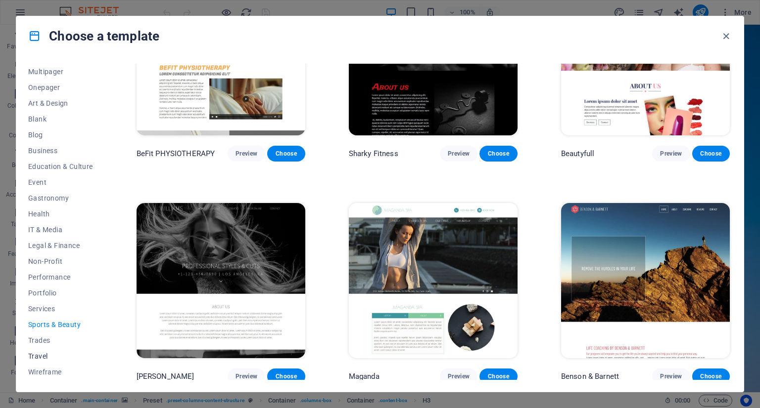
click at [47, 353] on span "Travel" at bounding box center [60, 357] width 65 height 8
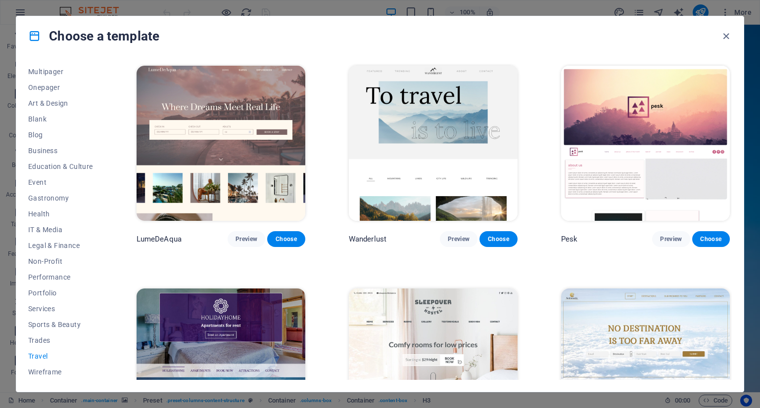
click at [289, 158] on img at bounding box center [220, 143] width 169 height 155
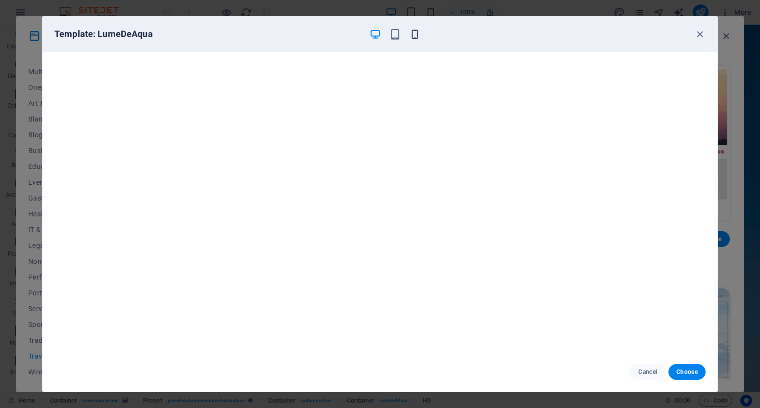
click at [412, 38] on icon "button" at bounding box center [414, 34] width 11 height 11
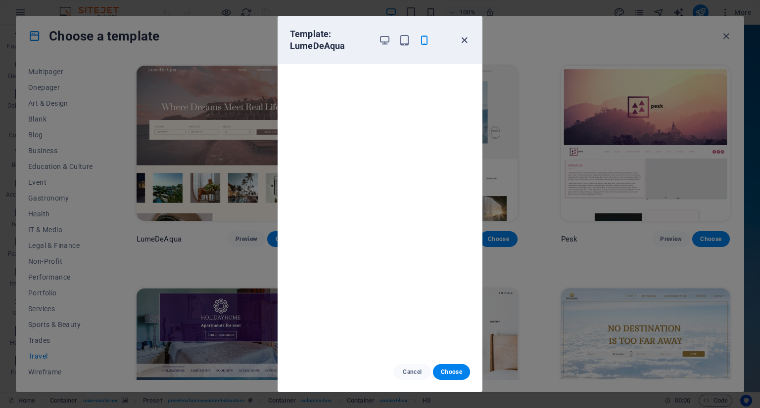
click at [463, 45] on icon "button" at bounding box center [463, 40] width 11 height 11
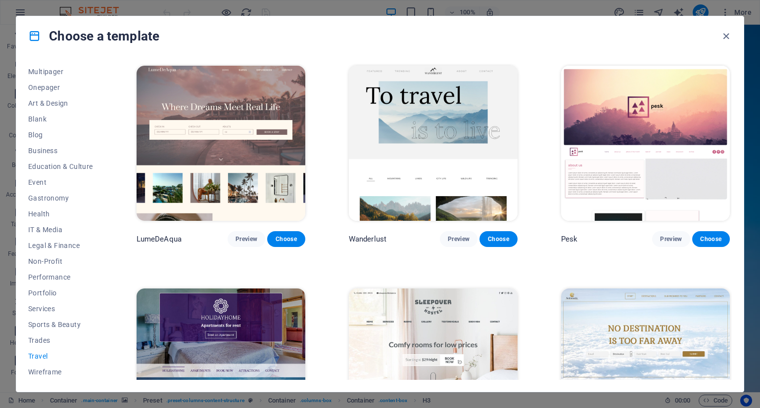
click at [573, 137] on img at bounding box center [645, 143] width 169 height 155
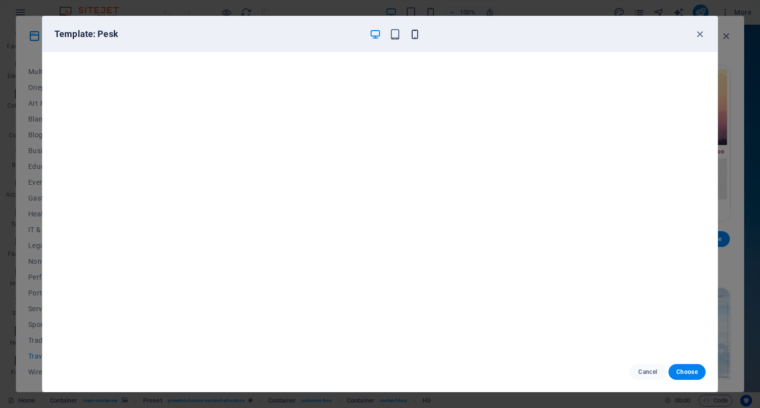
click at [416, 35] on icon "button" at bounding box center [414, 34] width 11 height 11
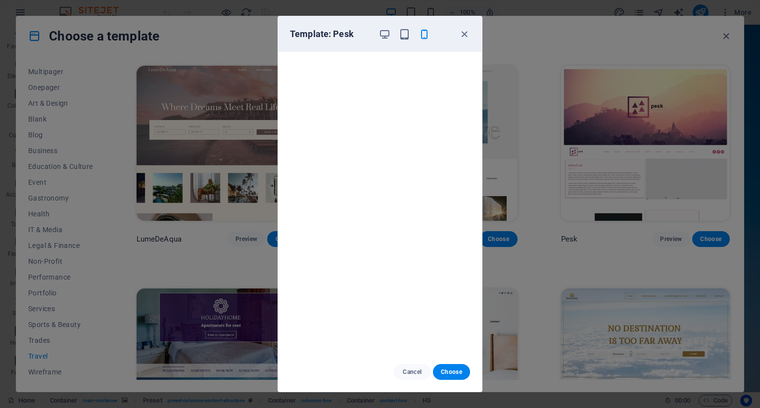
click at [451, 37] on div "Template: Pesk" at bounding box center [374, 34] width 168 height 12
click at [458, 37] on icon "button" at bounding box center [463, 34] width 11 height 11
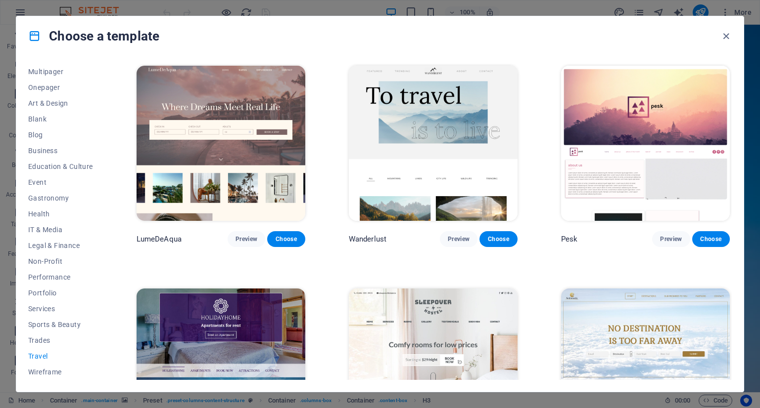
click at [646, 139] on img at bounding box center [645, 143] width 169 height 155
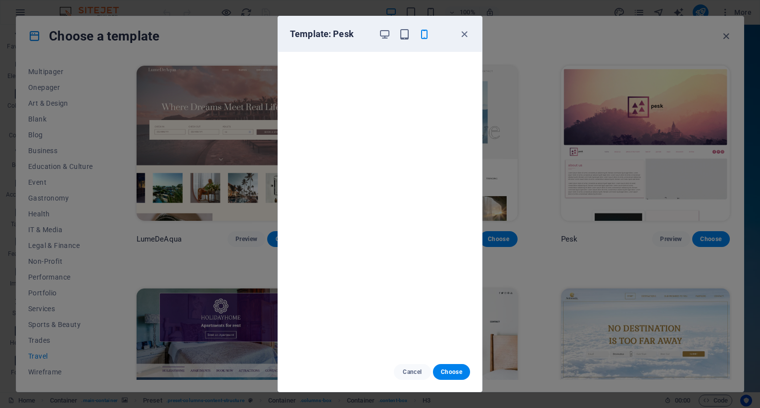
click at [425, 42] on div "Template: Pesk" at bounding box center [380, 34] width 204 height 36
click at [424, 38] on icon "button" at bounding box center [423, 34] width 11 height 11
click at [469, 32] on icon "button" at bounding box center [463, 34] width 11 height 11
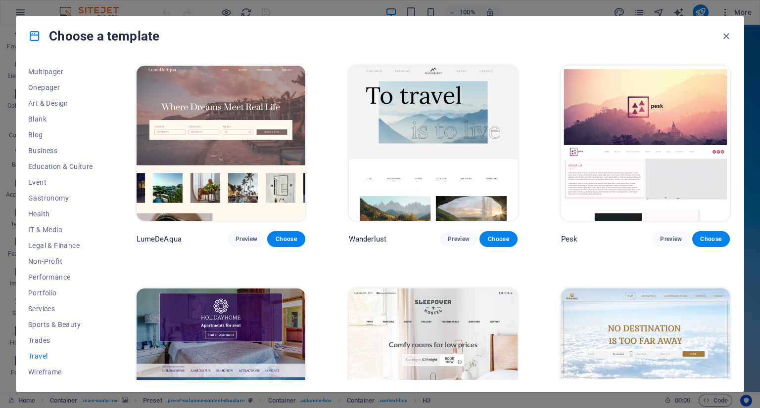
click at [440, 114] on img at bounding box center [433, 143] width 169 height 155
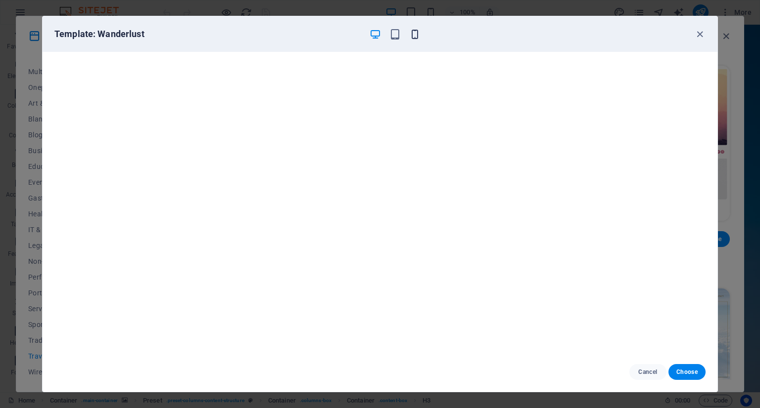
click at [418, 40] on icon "button" at bounding box center [414, 34] width 11 height 11
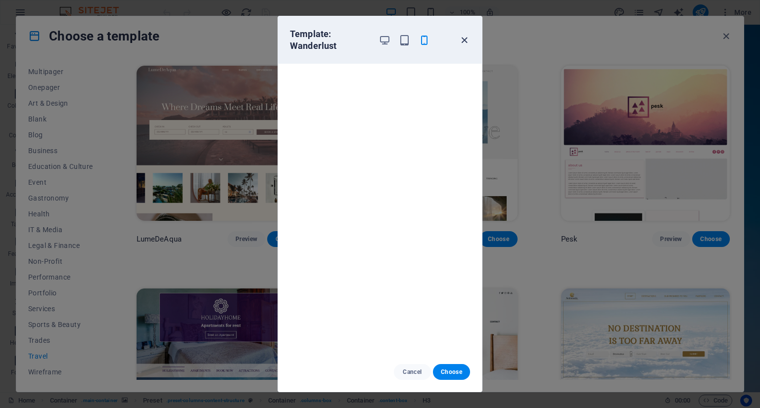
click at [459, 40] on icon "button" at bounding box center [463, 40] width 11 height 11
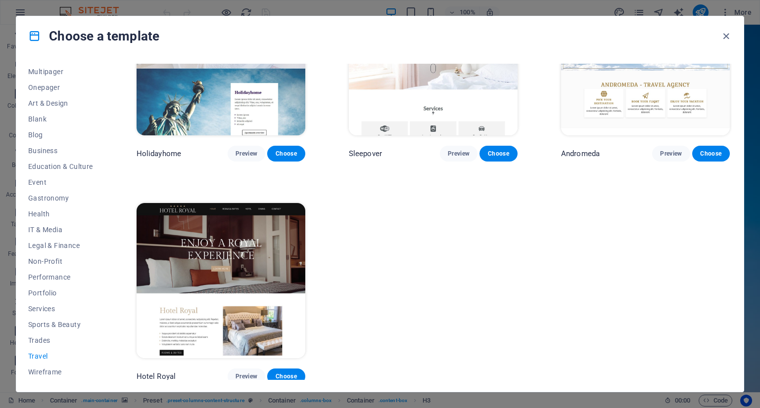
scroll to position [311, 0]
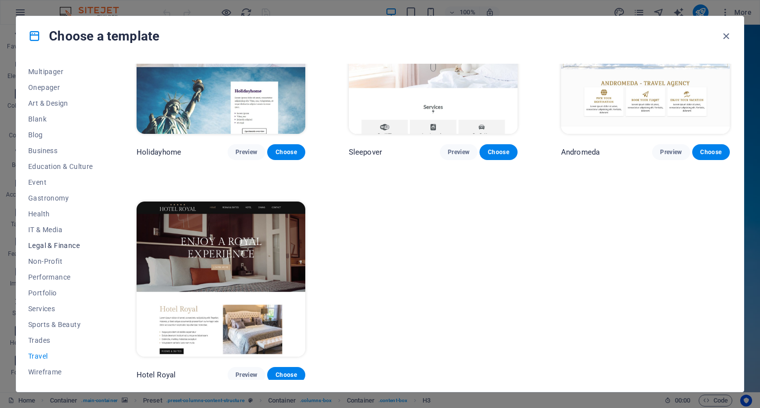
click at [60, 248] on span "Legal & Finance" at bounding box center [60, 246] width 65 height 8
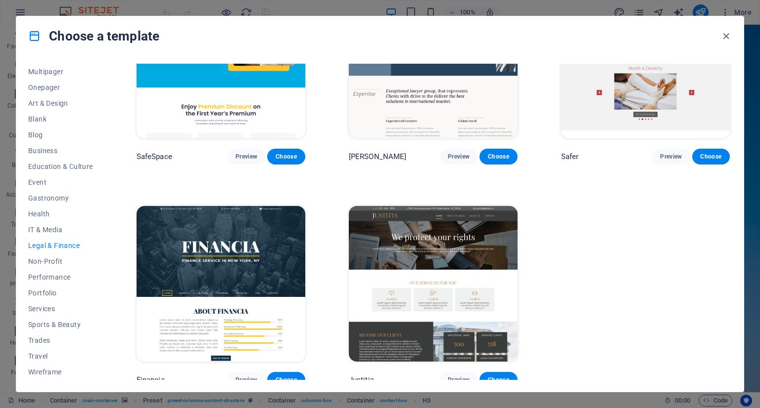
scroll to position [88, 0]
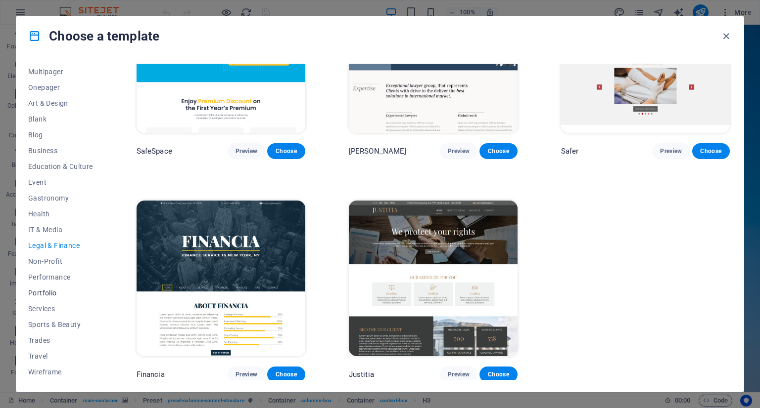
click at [36, 296] on span "Portfolio" at bounding box center [60, 293] width 65 height 8
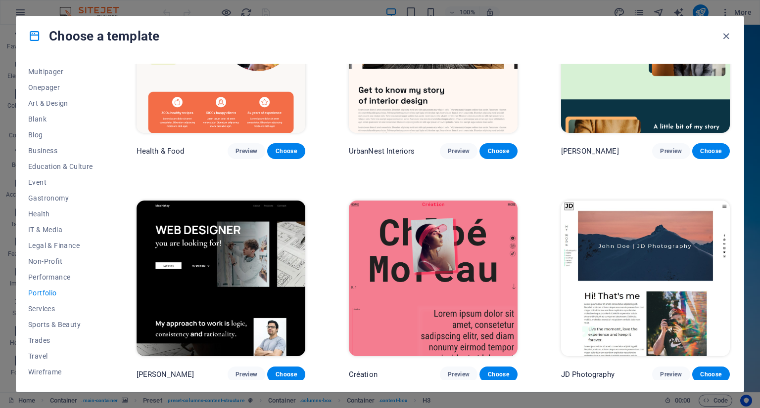
scroll to position [0, 0]
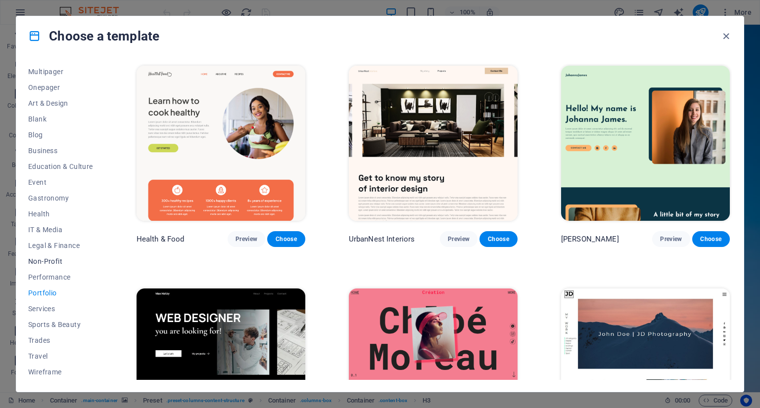
click at [57, 262] on span "Non-Profit" at bounding box center [60, 262] width 65 height 8
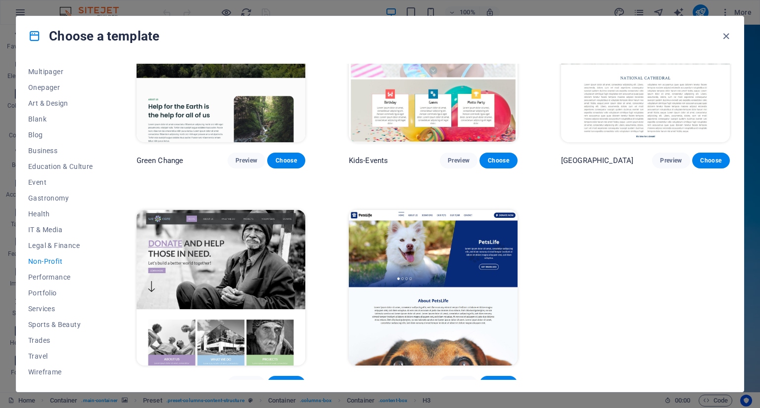
scroll to position [88, 0]
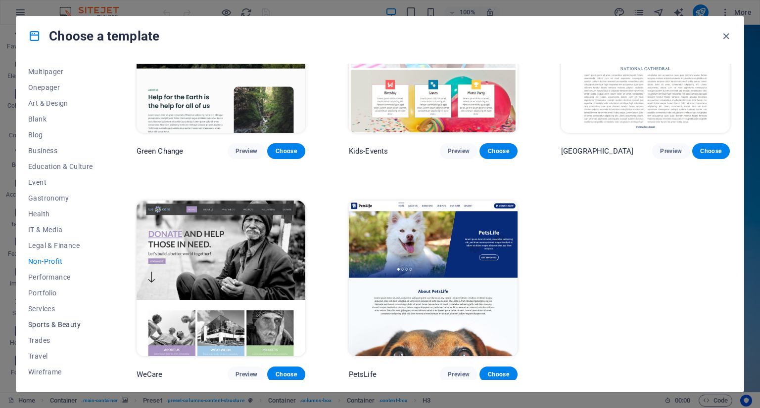
click at [51, 330] on button "Sports & Beauty" at bounding box center [60, 325] width 65 height 16
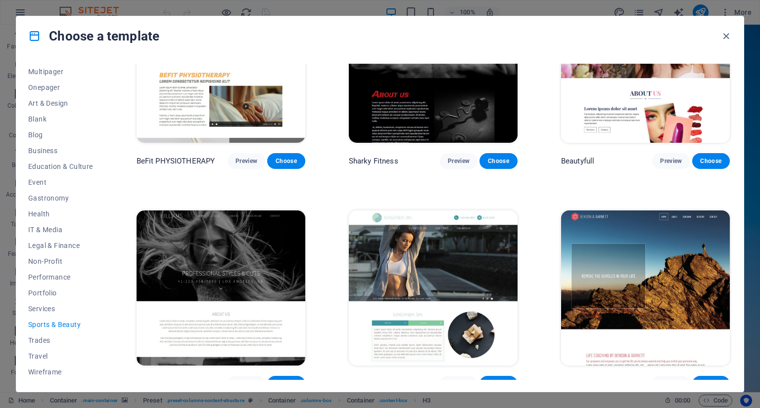
scroll to position [755, 0]
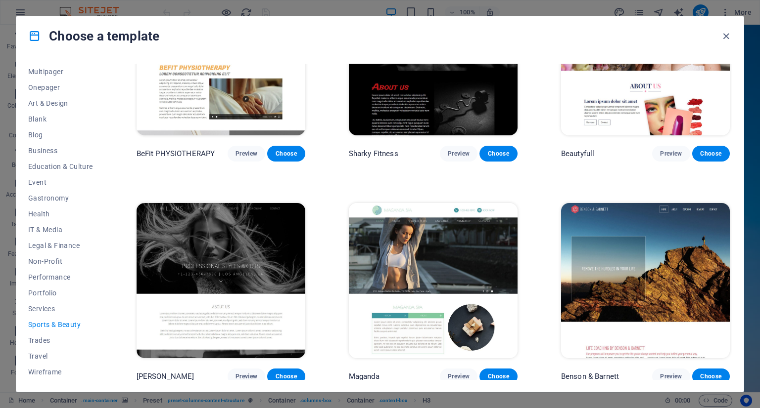
click at [625, 329] on img at bounding box center [645, 280] width 169 height 155
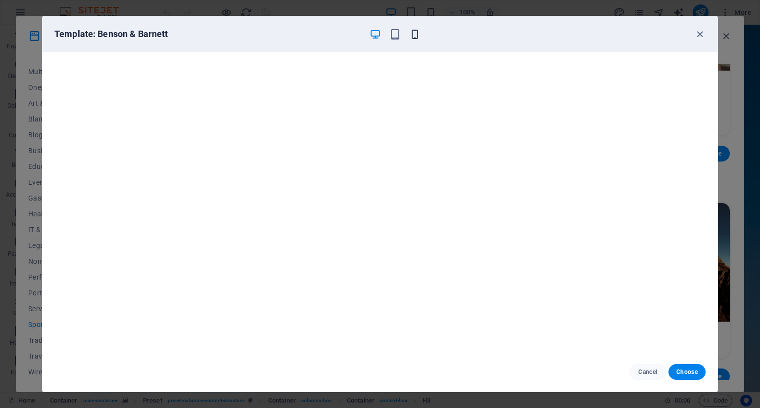
click at [415, 40] on icon "button" at bounding box center [414, 34] width 11 height 11
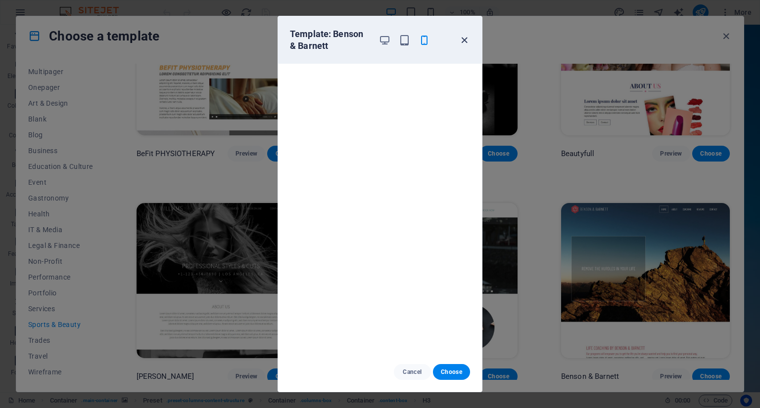
click at [462, 37] on icon "button" at bounding box center [463, 40] width 11 height 11
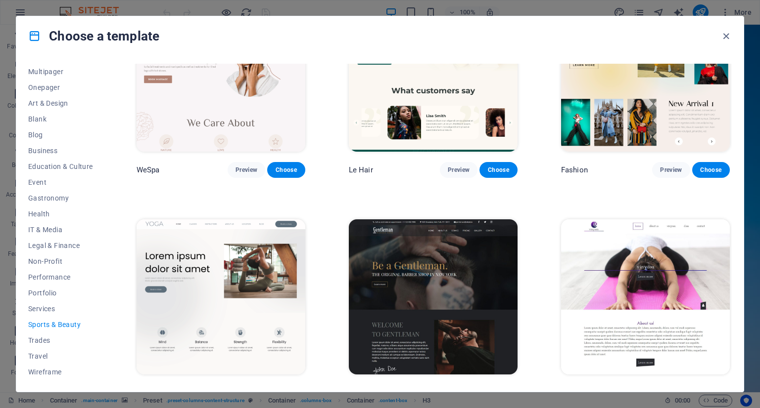
scroll to position [261, 0]
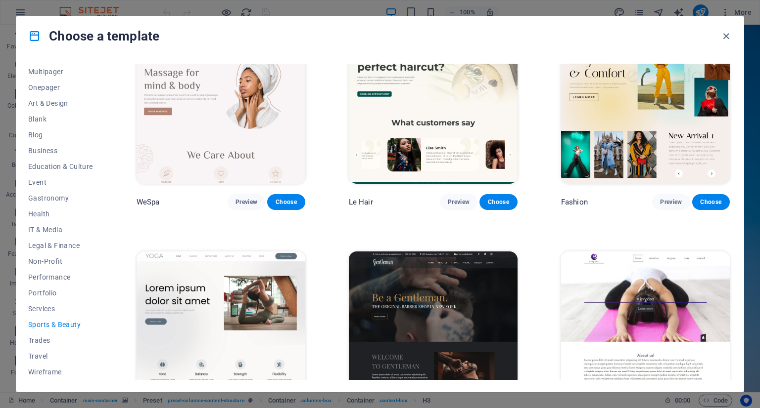
click at [201, 308] on img at bounding box center [220, 329] width 169 height 155
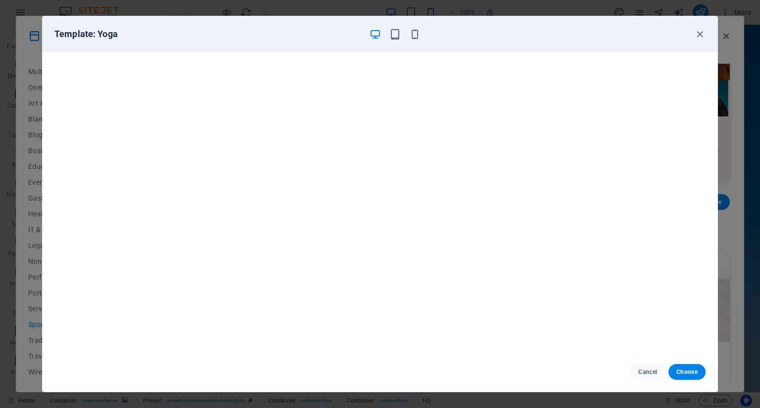
click at [416, 43] on div "Template: Yoga" at bounding box center [380, 34] width 675 height 36
click at [417, 29] on icon "button" at bounding box center [414, 34] width 11 height 11
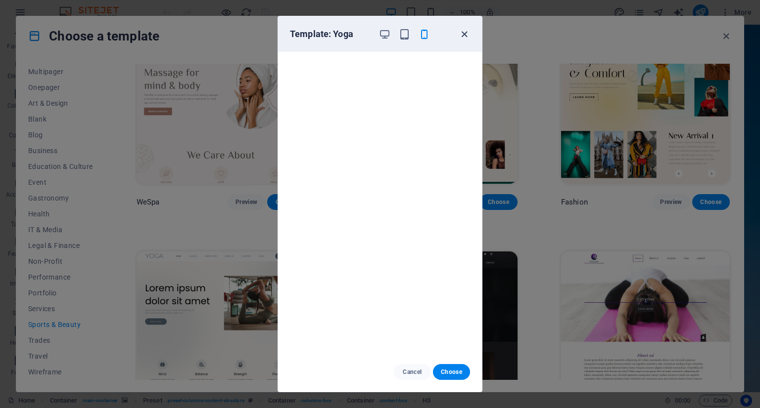
click at [462, 37] on icon "button" at bounding box center [463, 34] width 11 height 11
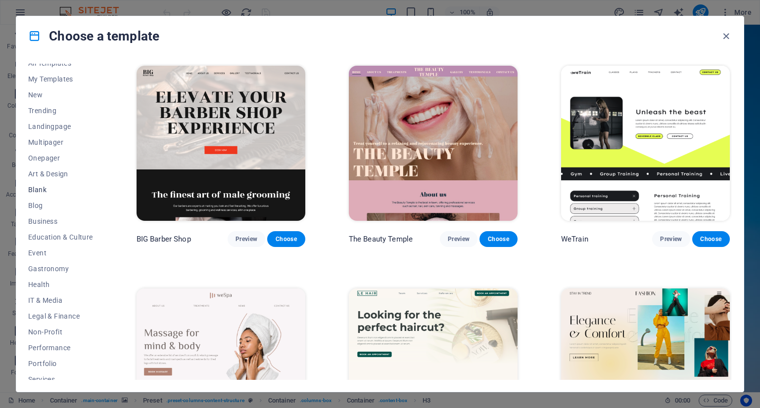
scroll to position [0, 0]
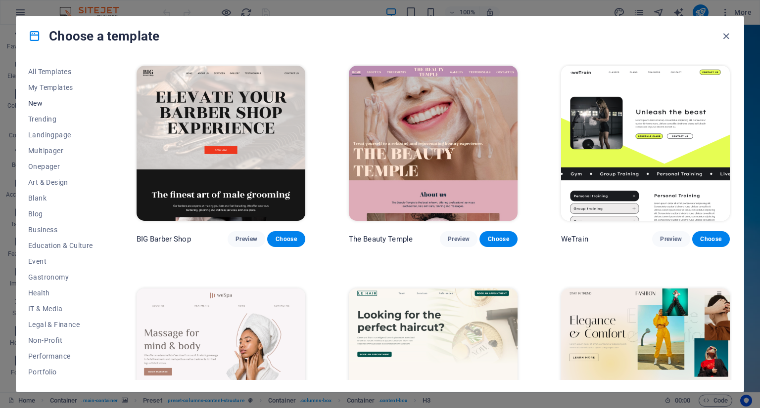
click at [43, 98] on button "New" at bounding box center [60, 103] width 65 height 16
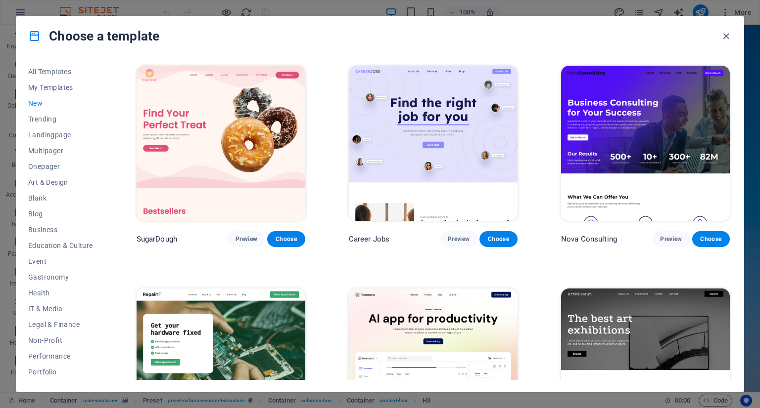
click at [171, 172] on img at bounding box center [220, 143] width 169 height 155
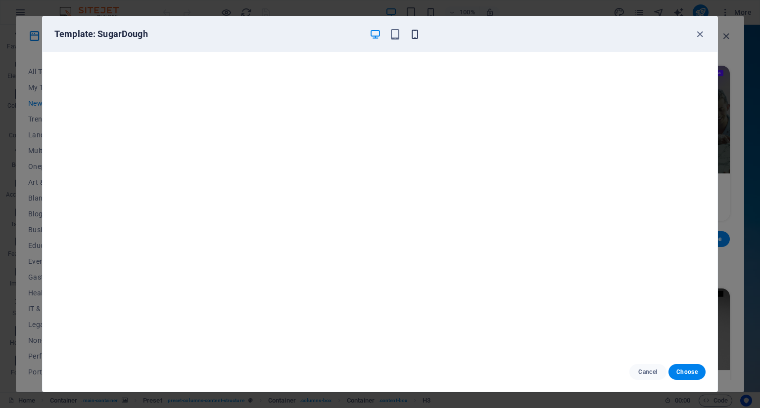
click at [411, 37] on icon "button" at bounding box center [414, 34] width 11 height 11
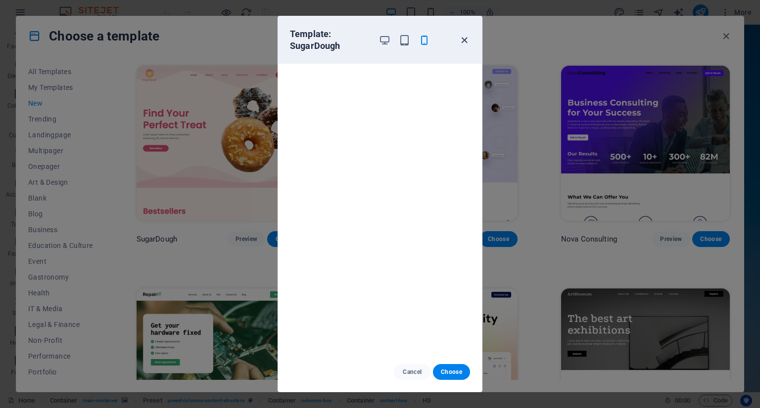
click at [464, 43] on icon "button" at bounding box center [463, 40] width 11 height 11
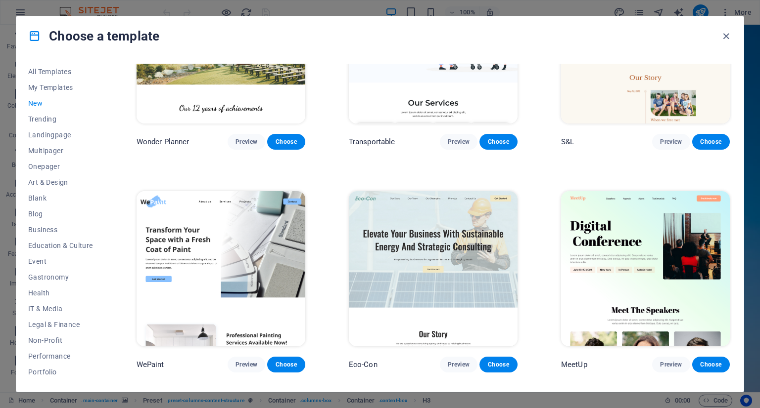
scroll to position [346, 0]
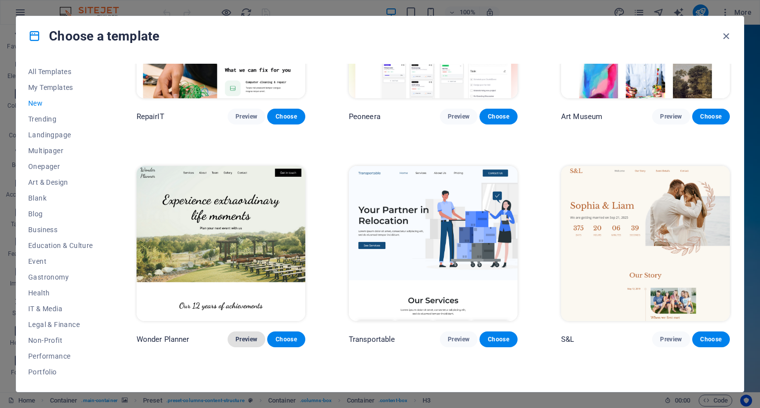
click at [243, 339] on span "Preview" at bounding box center [246, 340] width 22 height 8
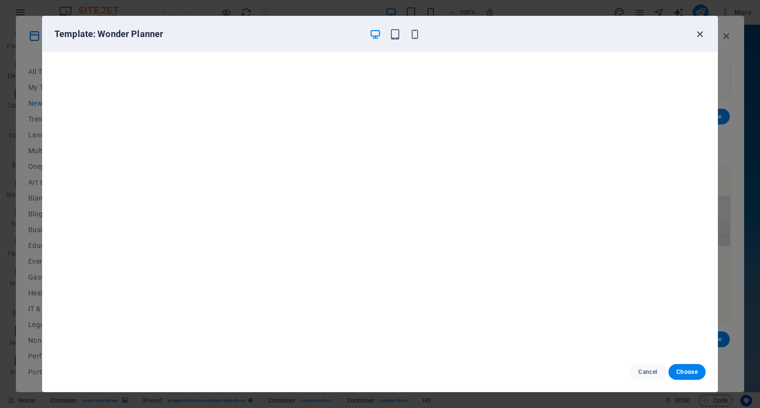
click at [703, 33] on icon "button" at bounding box center [699, 34] width 11 height 11
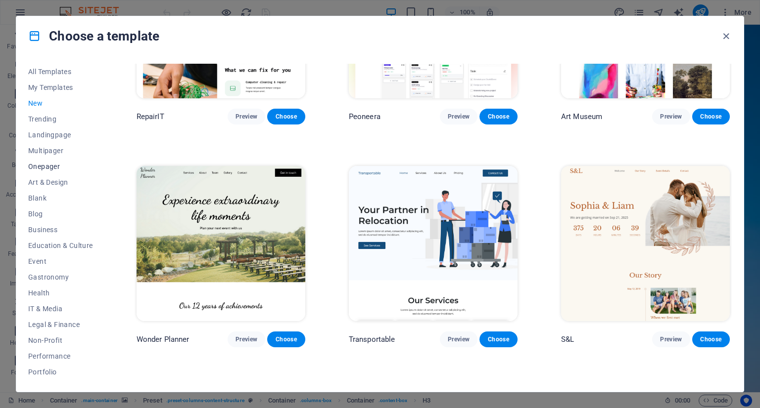
click at [45, 164] on span "Onepager" at bounding box center [60, 167] width 65 height 8
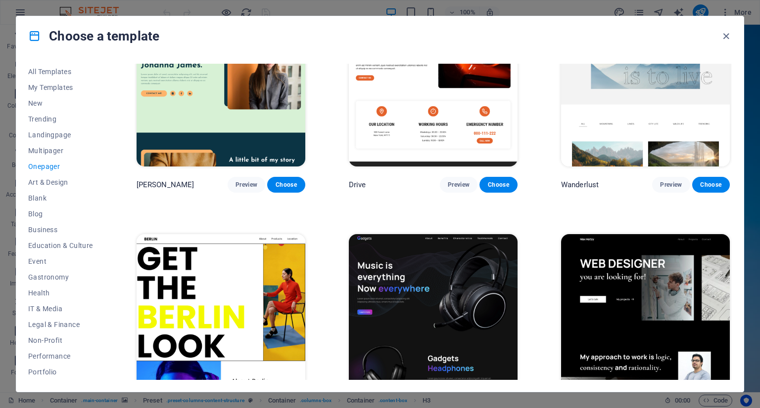
scroll to position [742, 0]
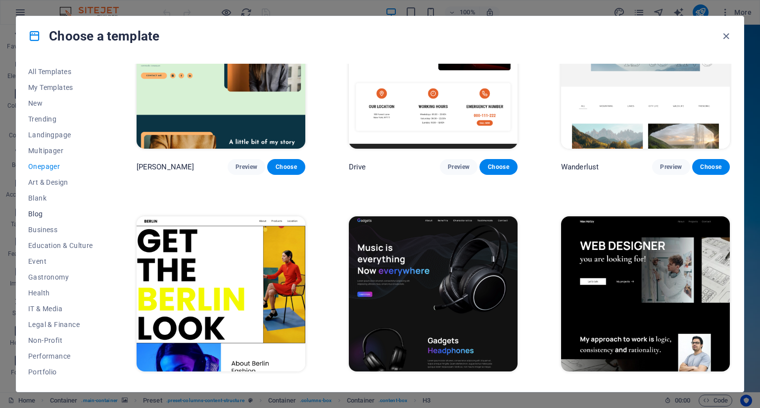
click at [29, 213] on span "Blog" at bounding box center [60, 214] width 65 height 8
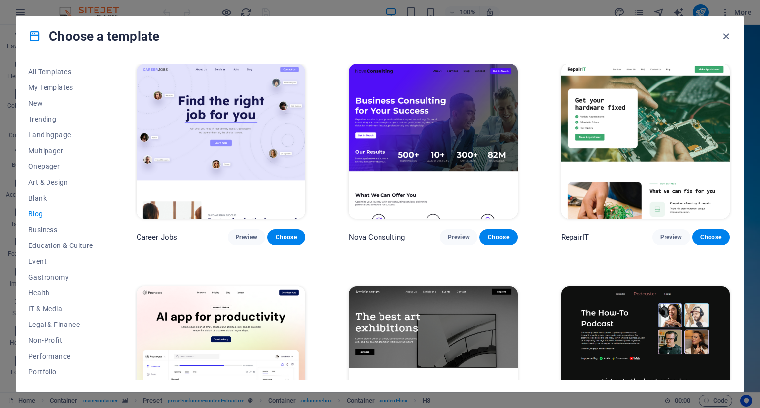
scroll to position [0, 0]
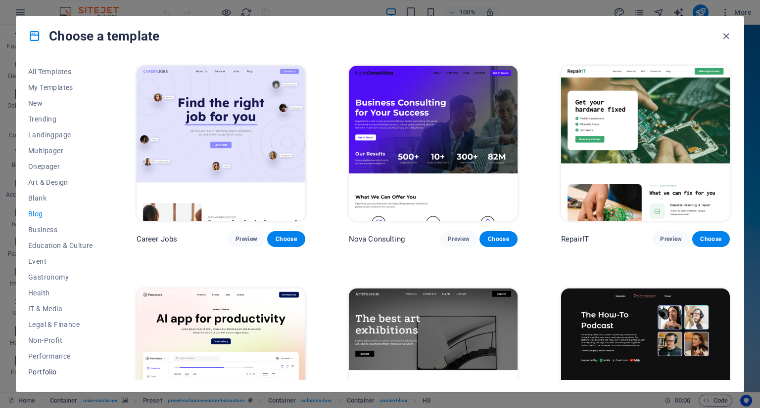
click at [59, 368] on span "Portfolio" at bounding box center [60, 372] width 65 height 8
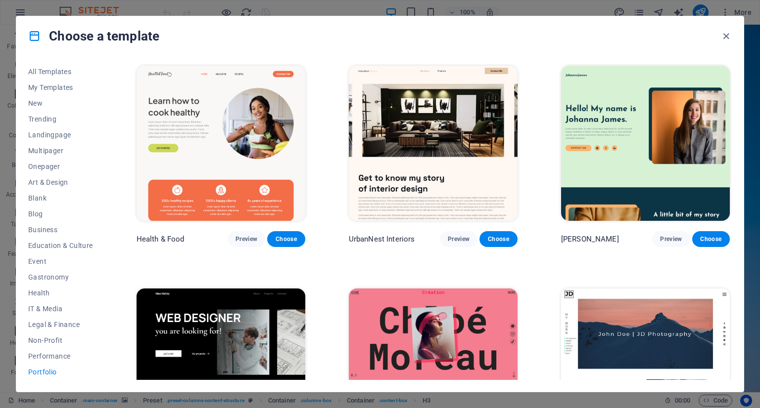
click at [247, 129] on img at bounding box center [220, 143] width 169 height 155
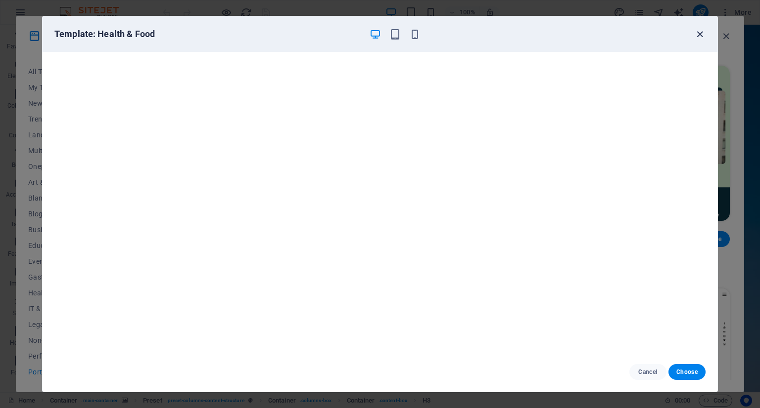
click at [700, 35] on icon "button" at bounding box center [699, 34] width 11 height 11
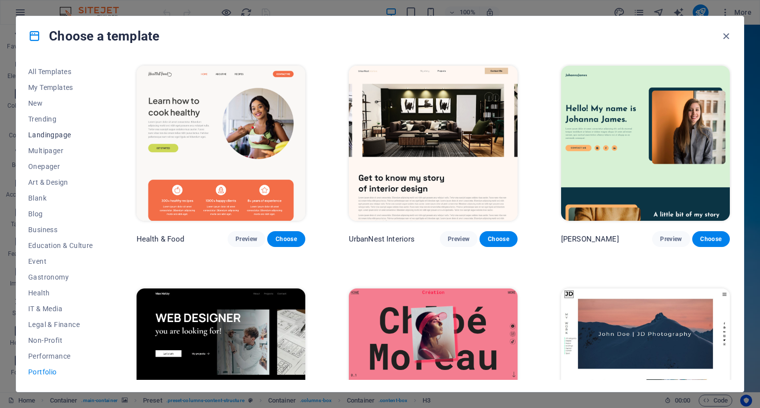
click at [53, 135] on span "Landingpage" at bounding box center [60, 135] width 65 height 8
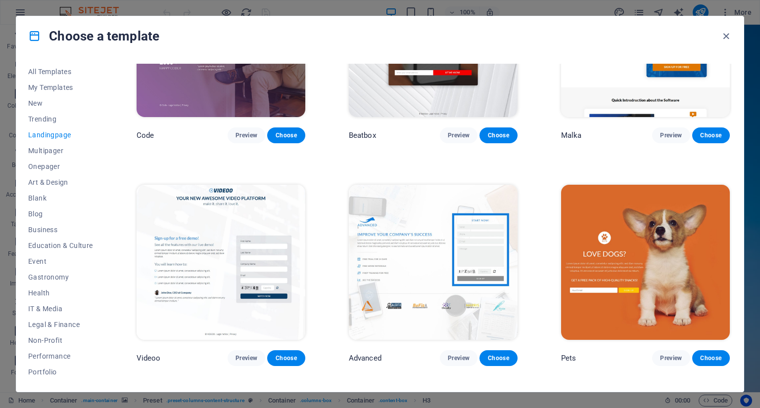
scroll to position [346, 0]
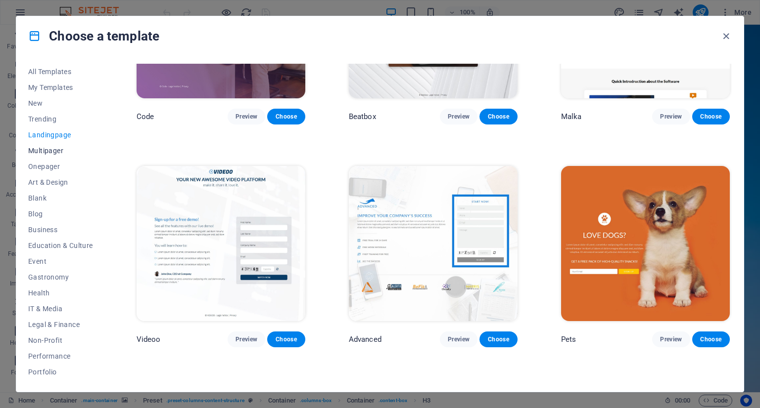
click at [53, 155] on button "Multipager" at bounding box center [60, 151] width 65 height 16
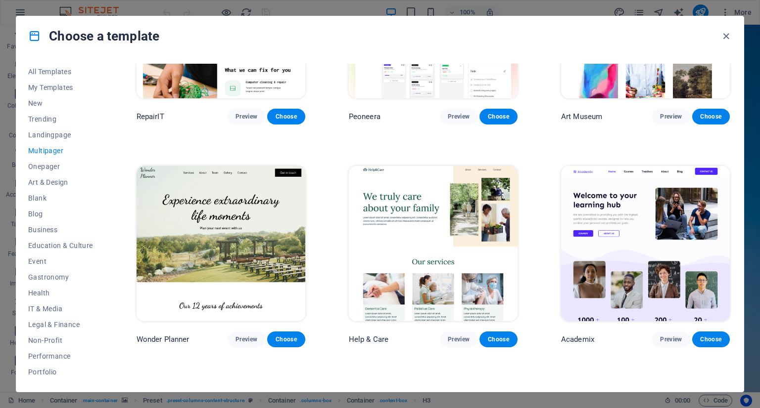
click at [191, 254] on img at bounding box center [220, 243] width 169 height 155
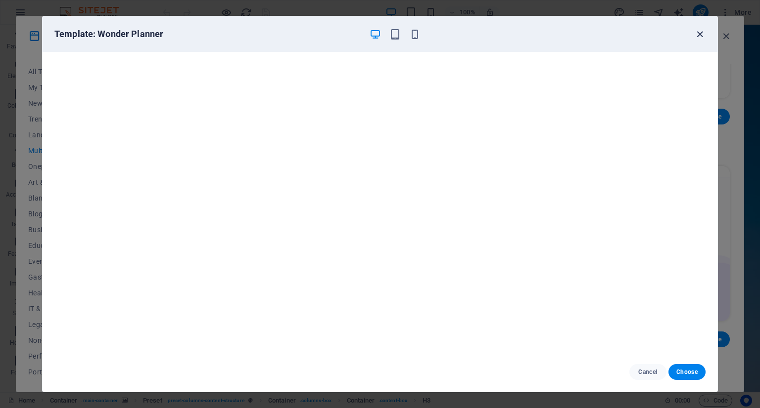
click at [699, 38] on icon "button" at bounding box center [699, 34] width 11 height 11
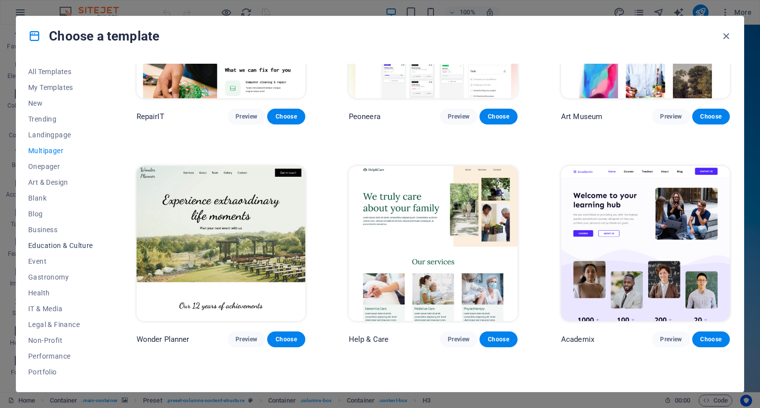
click at [53, 246] on span "Education & Culture" at bounding box center [60, 246] width 65 height 8
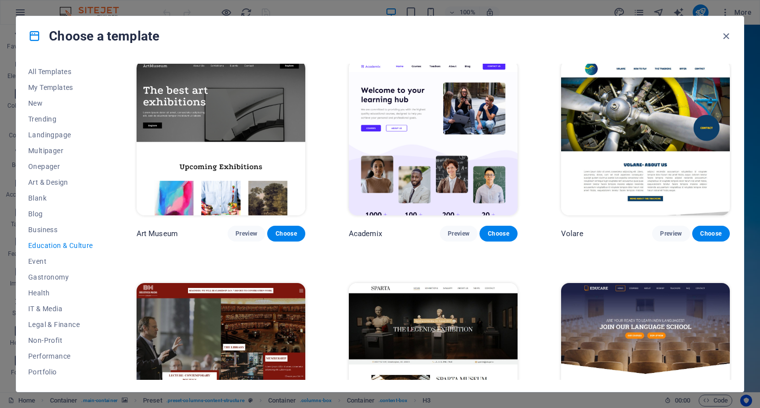
scroll to position [0, 0]
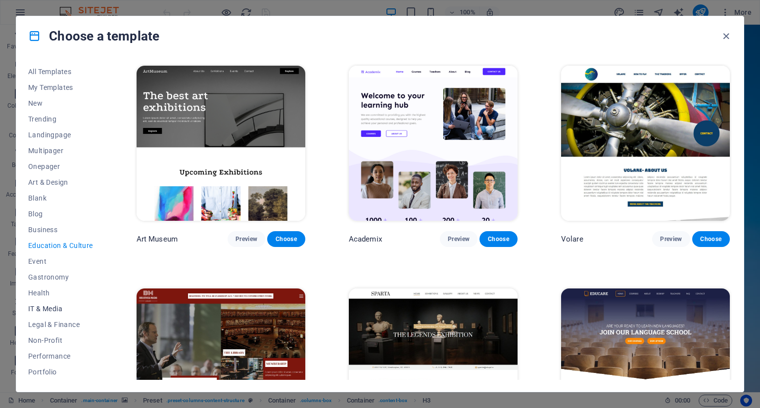
click at [45, 304] on button "IT & Media" at bounding box center [60, 309] width 65 height 16
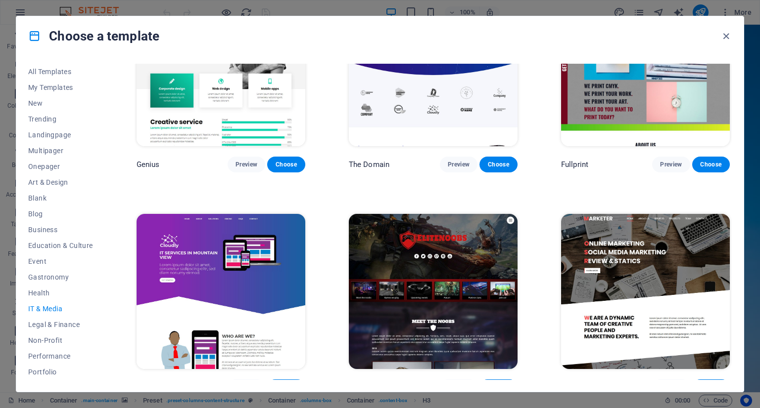
scroll to position [533, 0]
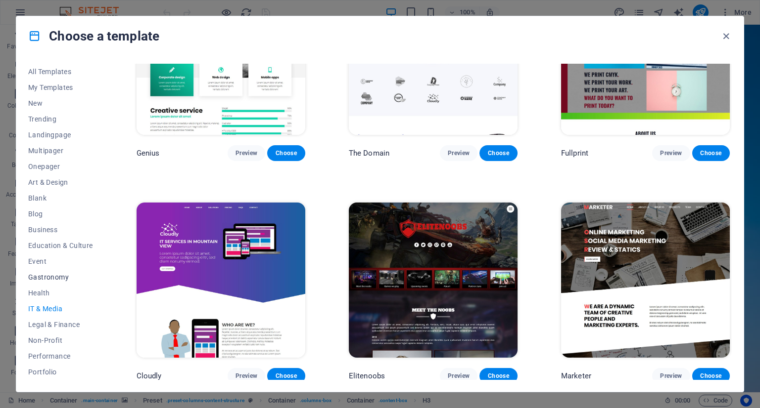
click at [49, 275] on span "Gastronomy" at bounding box center [60, 277] width 65 height 8
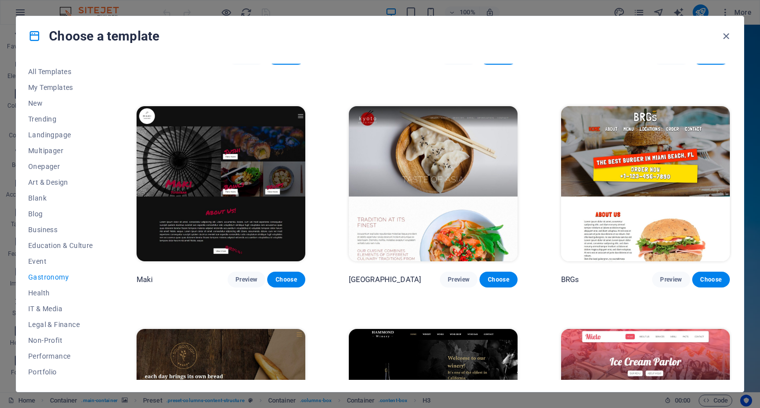
scroll to position [445, 0]
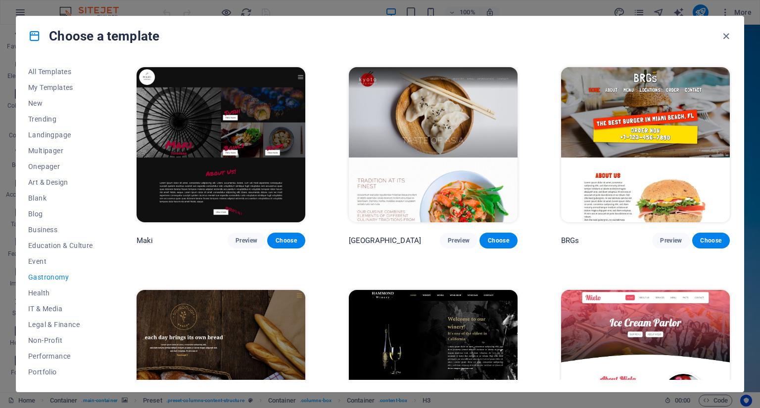
click at [448, 165] on img at bounding box center [433, 144] width 169 height 155
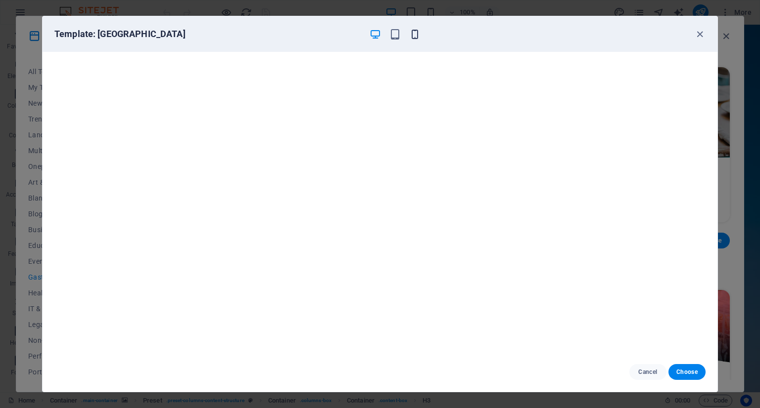
click at [413, 36] on icon "button" at bounding box center [414, 34] width 11 height 11
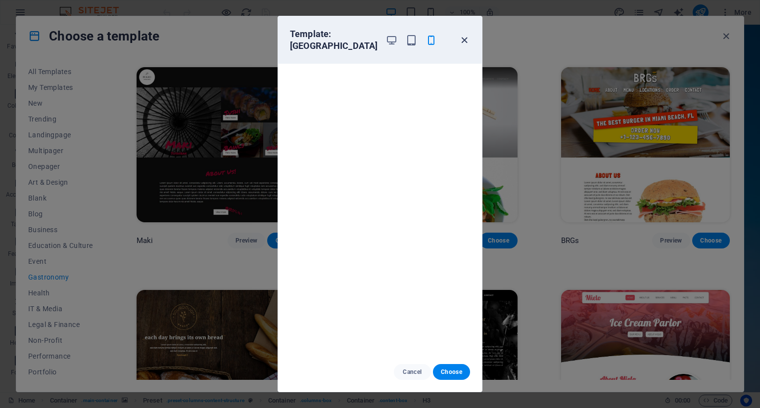
click at [467, 36] on icon "button" at bounding box center [463, 40] width 11 height 11
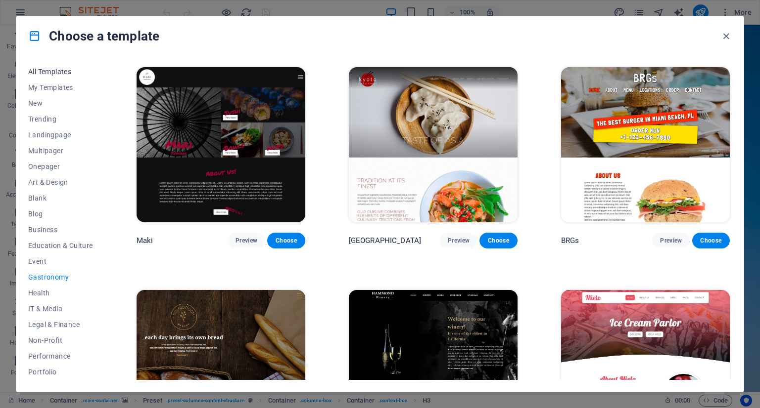
click at [49, 77] on button "All Templates" at bounding box center [60, 72] width 65 height 16
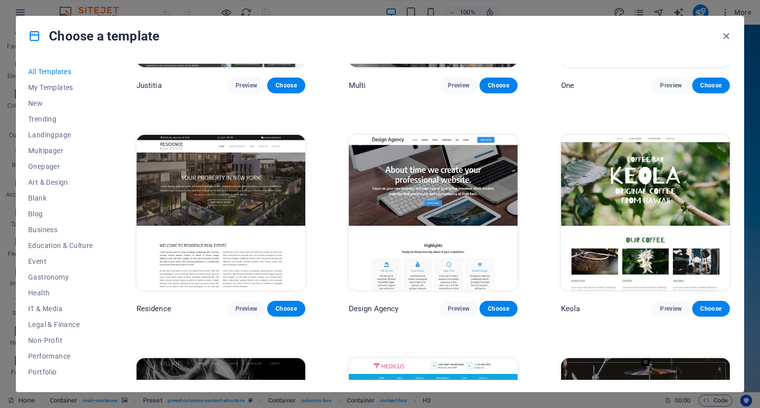
scroll to position [9291, 0]
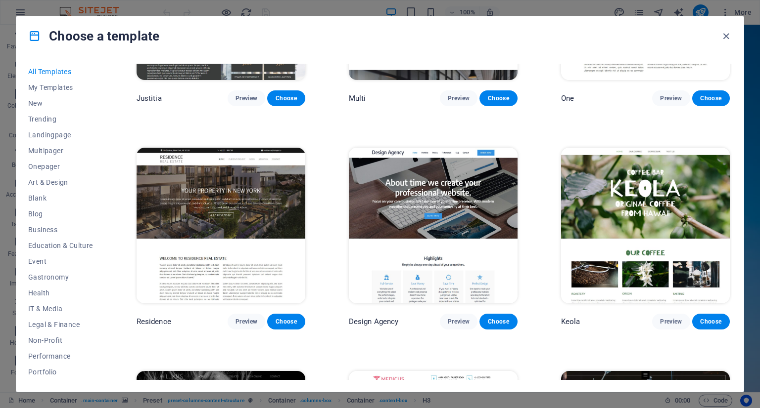
click at [657, 149] on img at bounding box center [645, 225] width 169 height 155
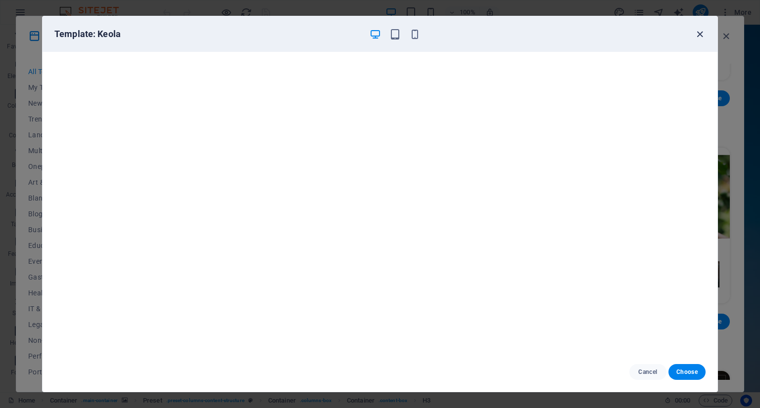
click at [704, 34] on icon "button" at bounding box center [699, 34] width 11 height 11
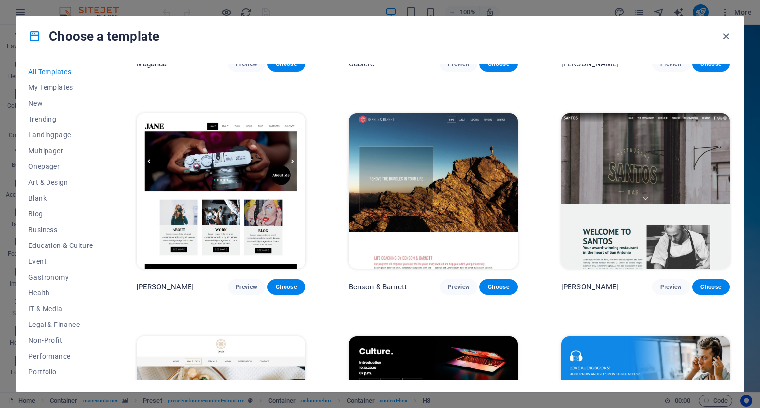
scroll to position [9983, 0]
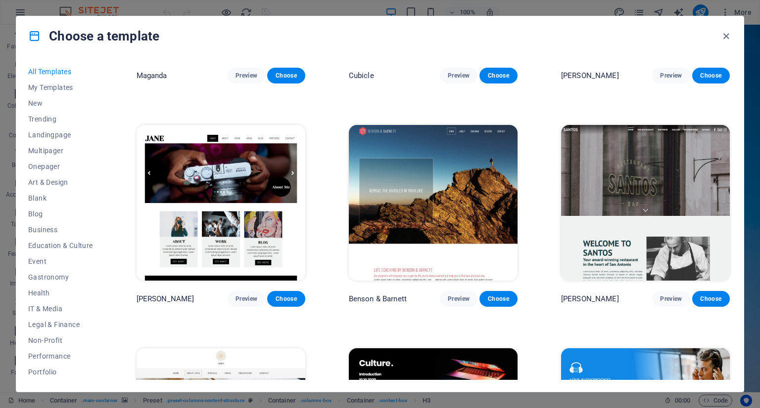
click at [432, 172] on img at bounding box center [433, 202] width 169 height 155
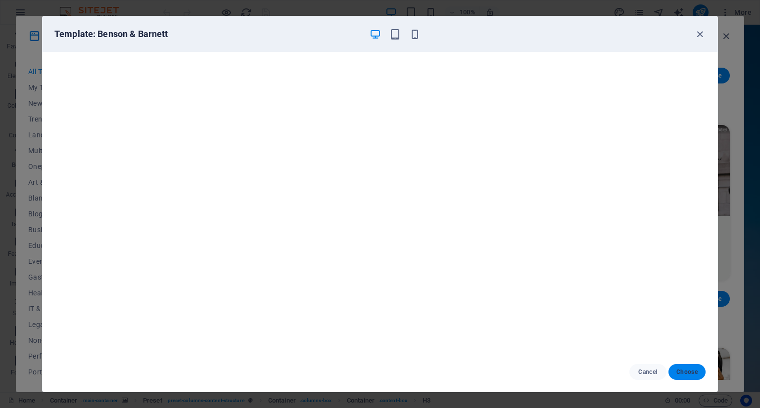
click at [689, 373] on span "Choose" at bounding box center [686, 372] width 21 height 8
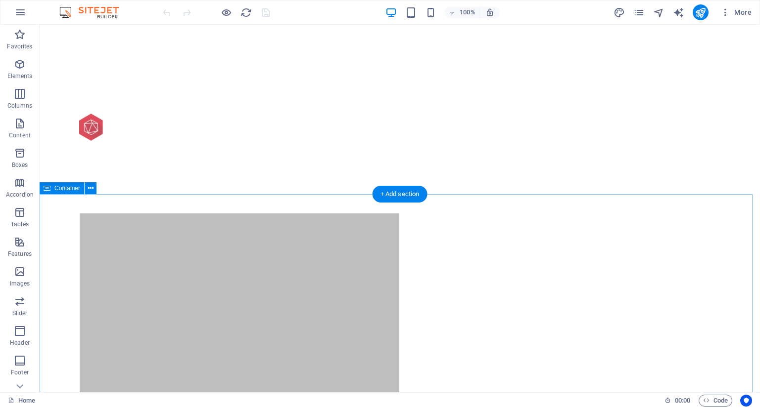
scroll to position [297, 0]
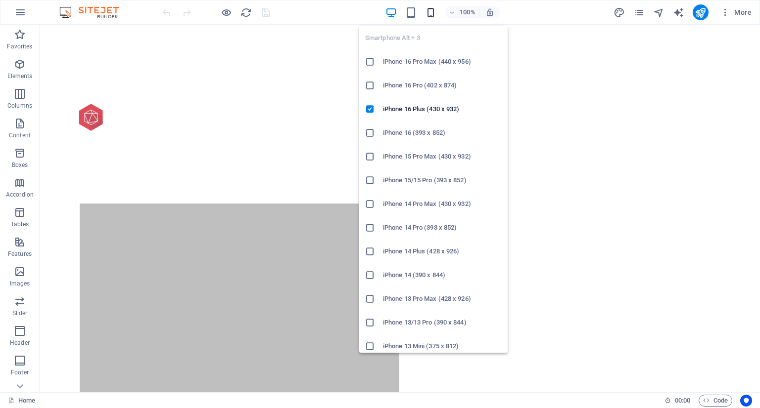
click at [431, 14] on icon "button" at bounding box center [430, 12] width 11 height 11
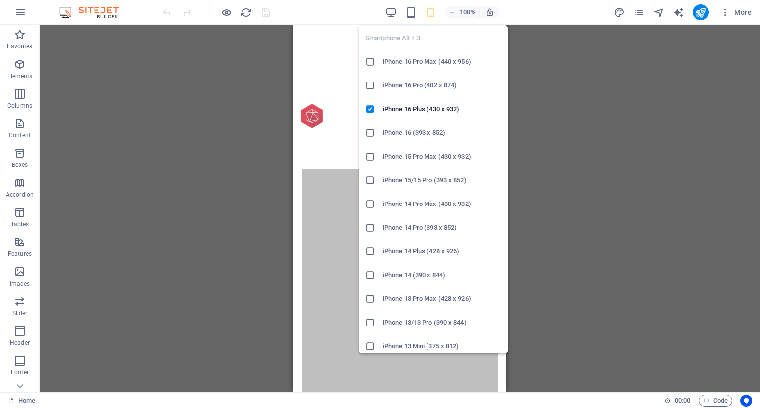
click at [415, 241] on li "iPhone 14 Plus (428 x 926)" at bounding box center [433, 252] width 148 height 24
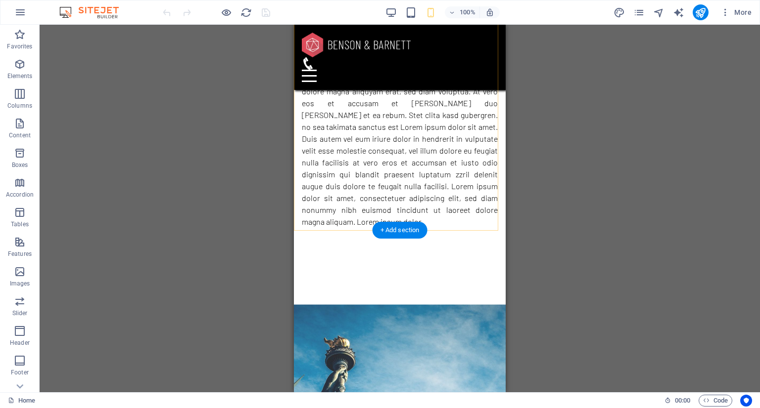
scroll to position [841, 0]
